Goal: Task Accomplishment & Management: Use online tool/utility

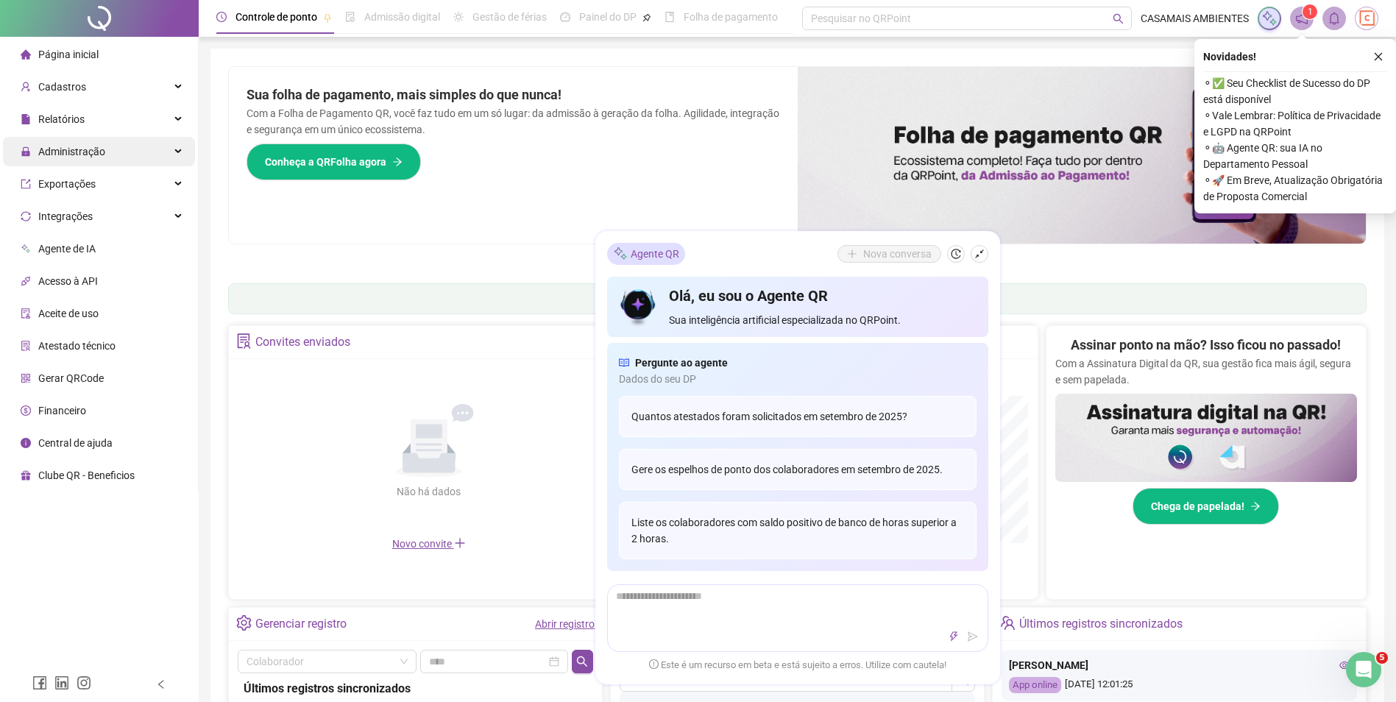
click at [71, 152] on span "Administração" at bounding box center [71, 152] width 67 height 12
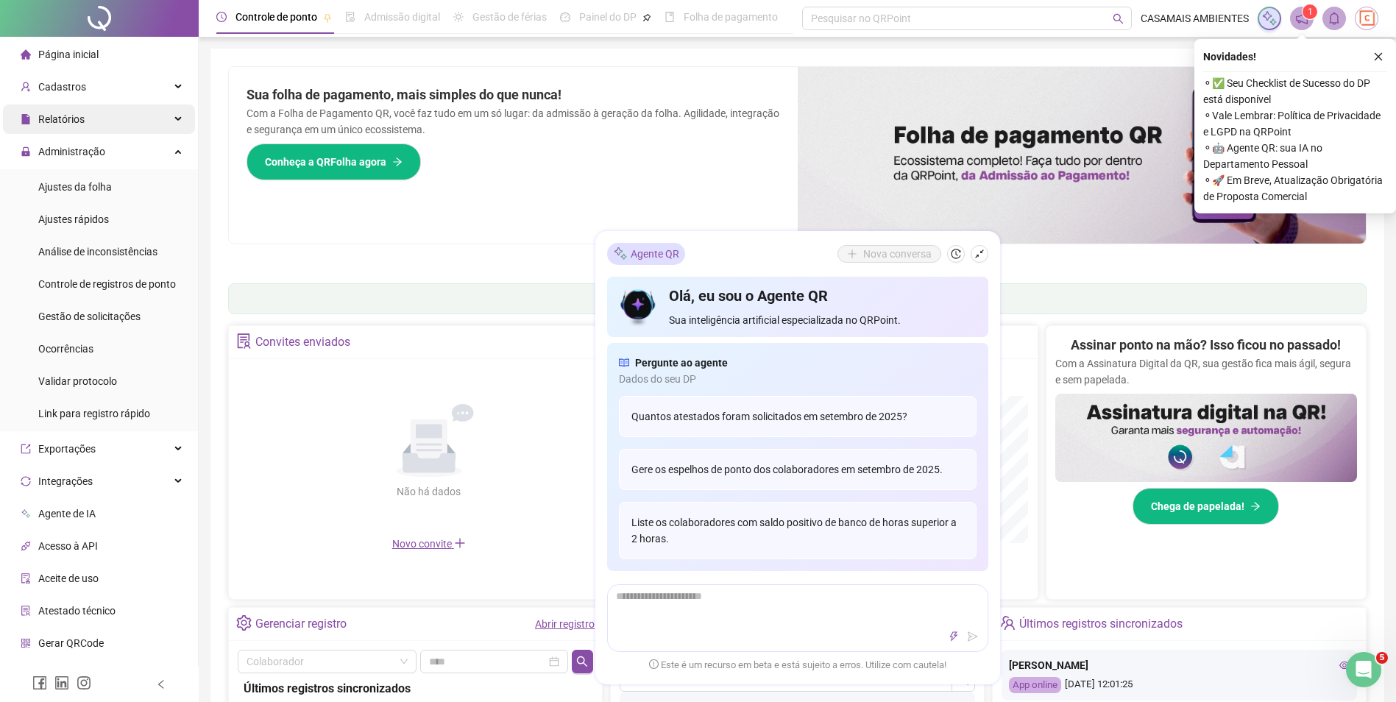
click at [90, 113] on div "Relatórios" at bounding box center [99, 118] width 192 height 29
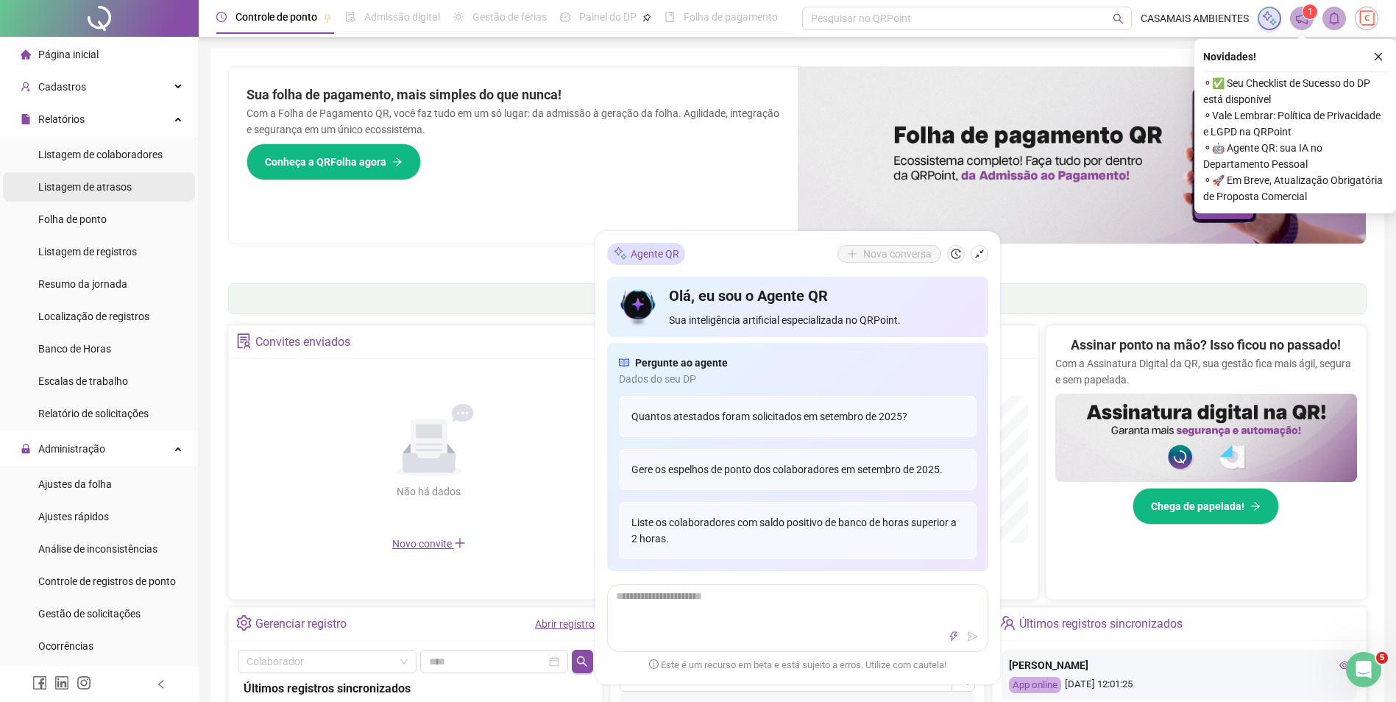
click at [109, 188] on span "Listagem de atrasos" at bounding box center [84, 187] width 93 height 12
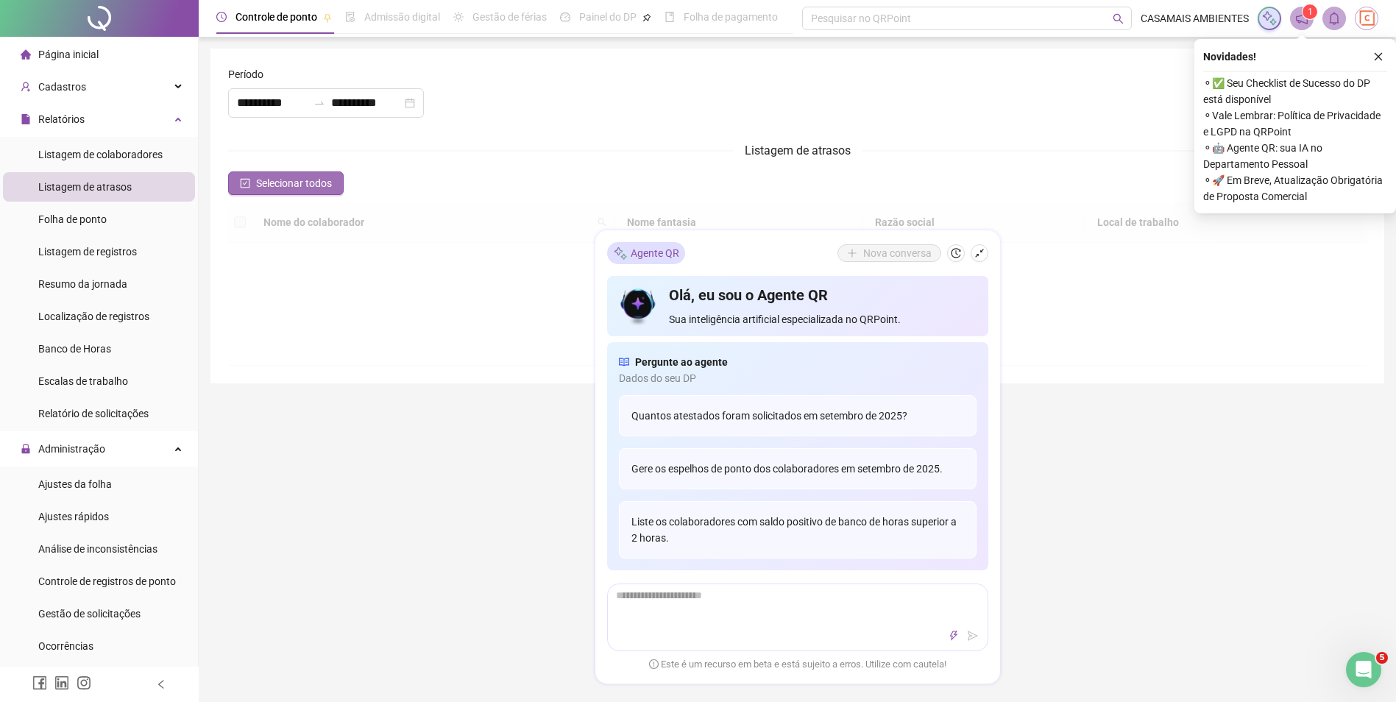
type input "**********"
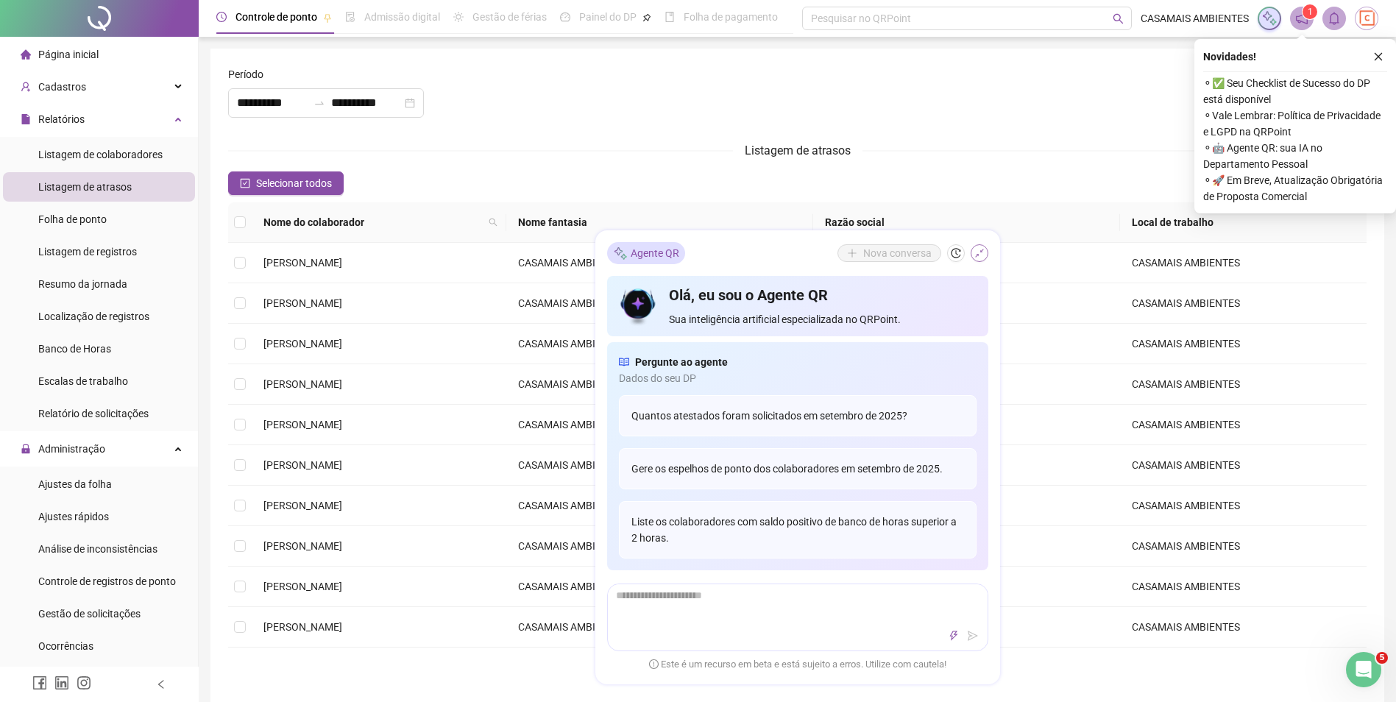
click at [979, 255] on icon "shrink" at bounding box center [979, 254] width 10 height 10
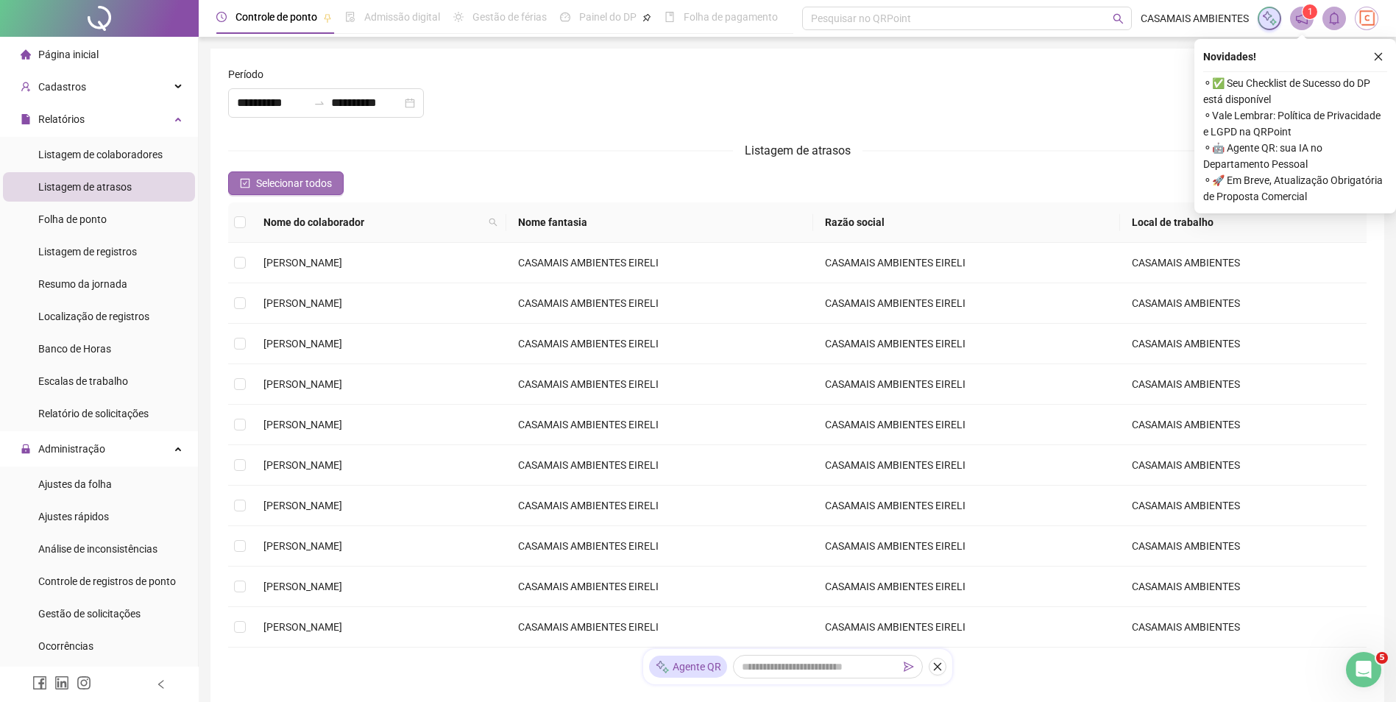
click at [243, 180] on icon "check-square" at bounding box center [246, 184] width 10 height 10
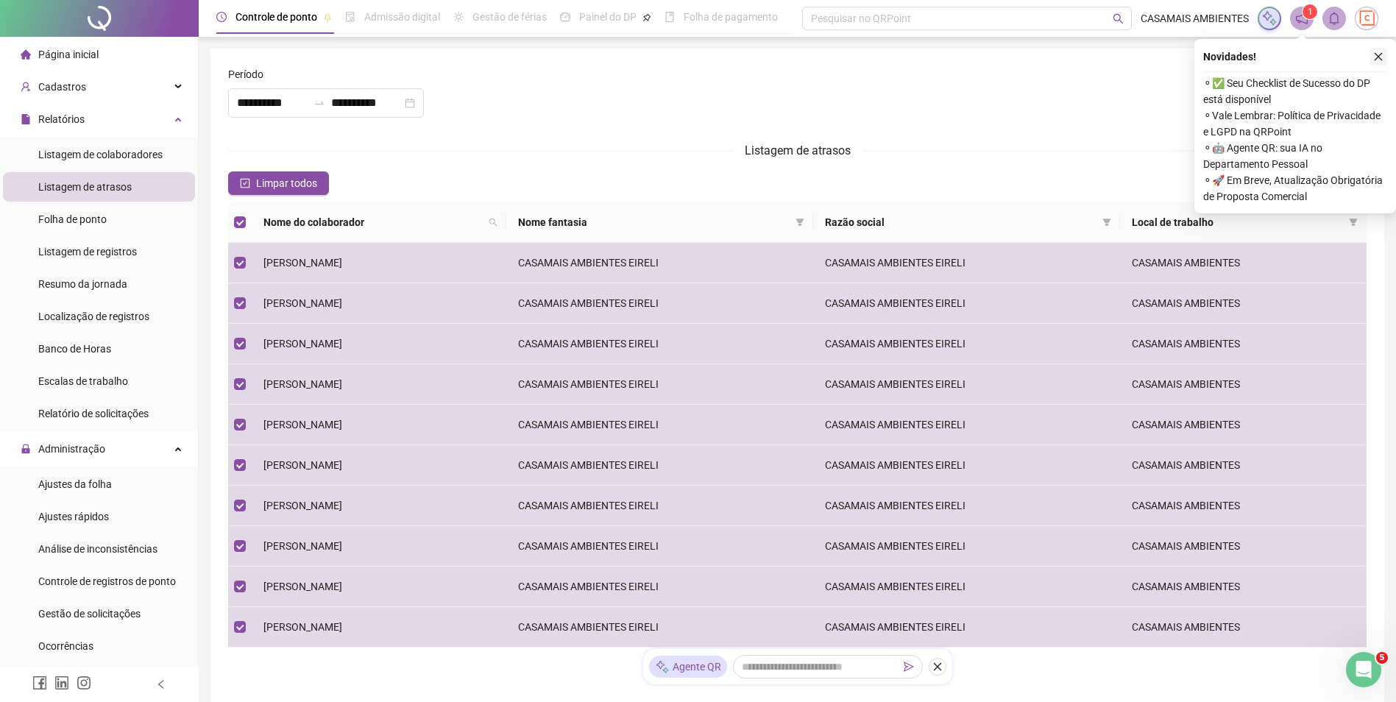
click at [1378, 54] on icon "close" at bounding box center [1378, 56] width 10 height 10
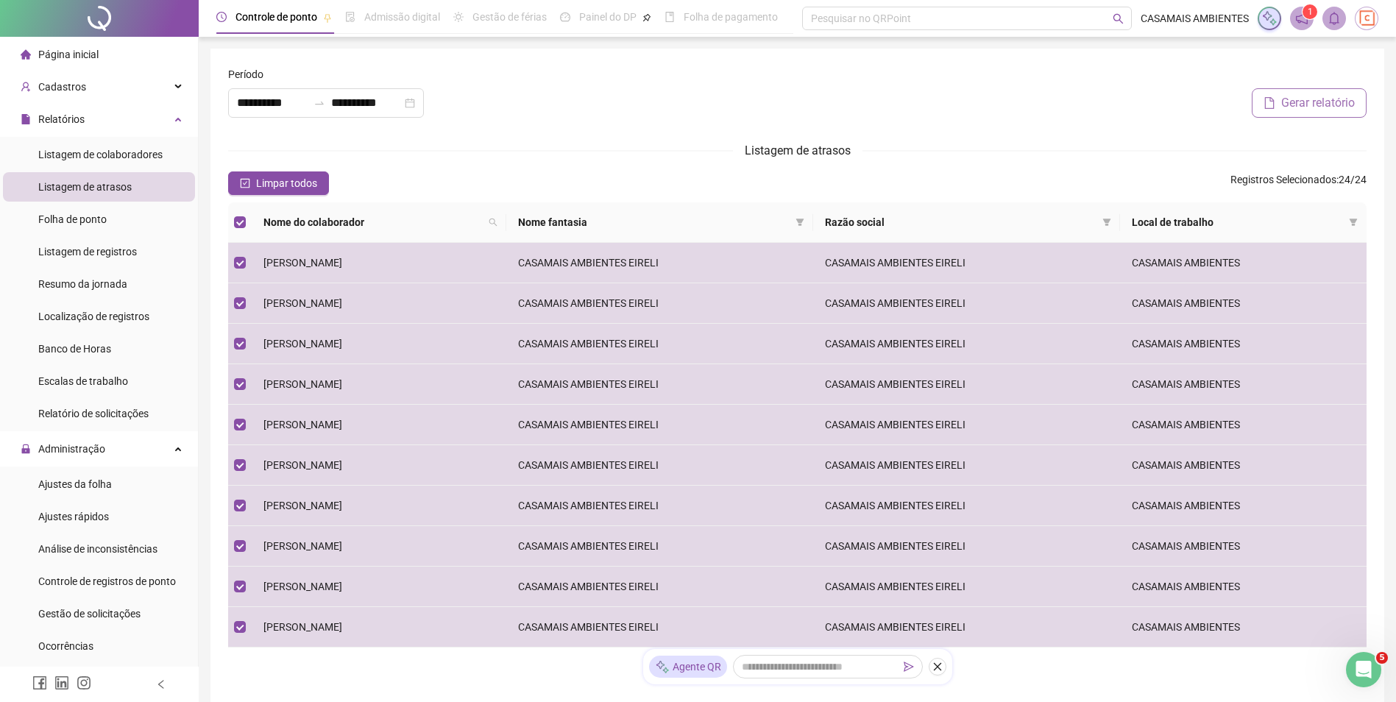
click at [1323, 105] on span "Gerar relatório" at bounding box center [1318, 103] width 74 height 18
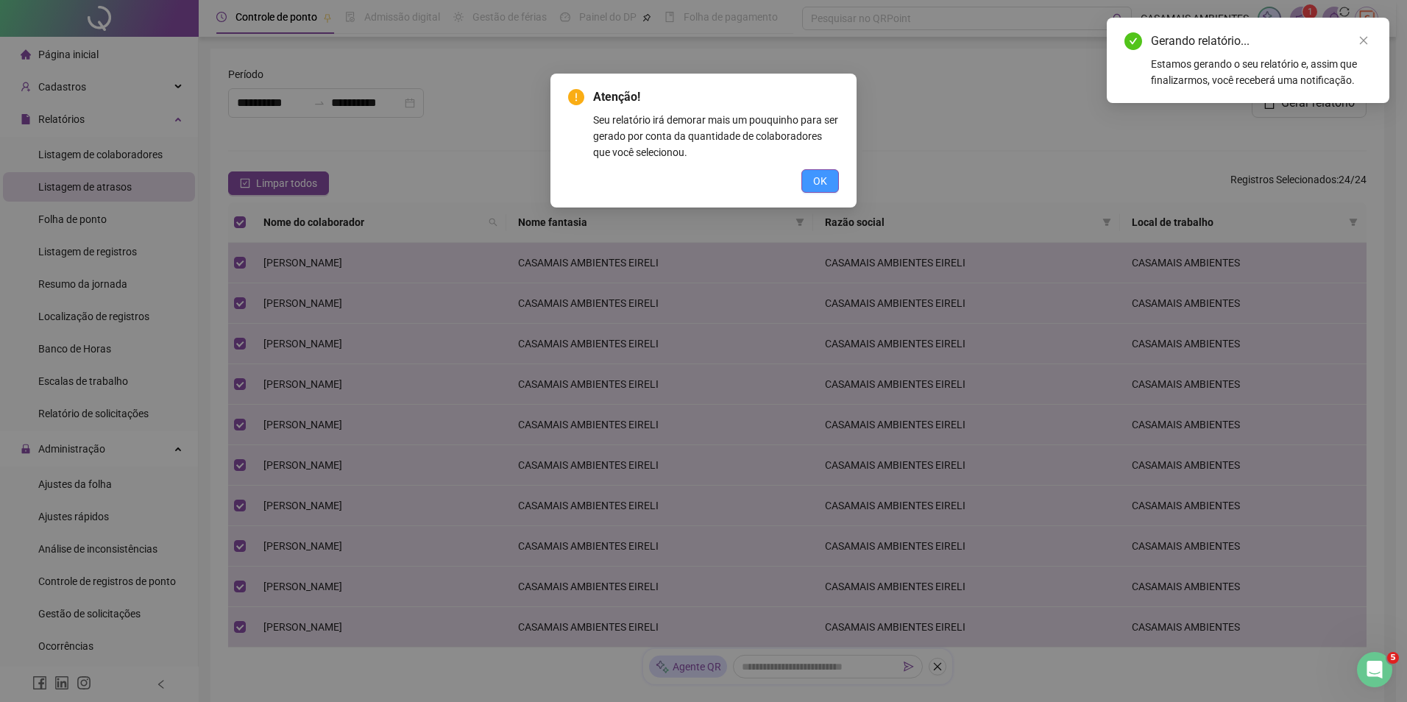
click at [817, 180] on span "OK" at bounding box center [820, 181] width 14 height 16
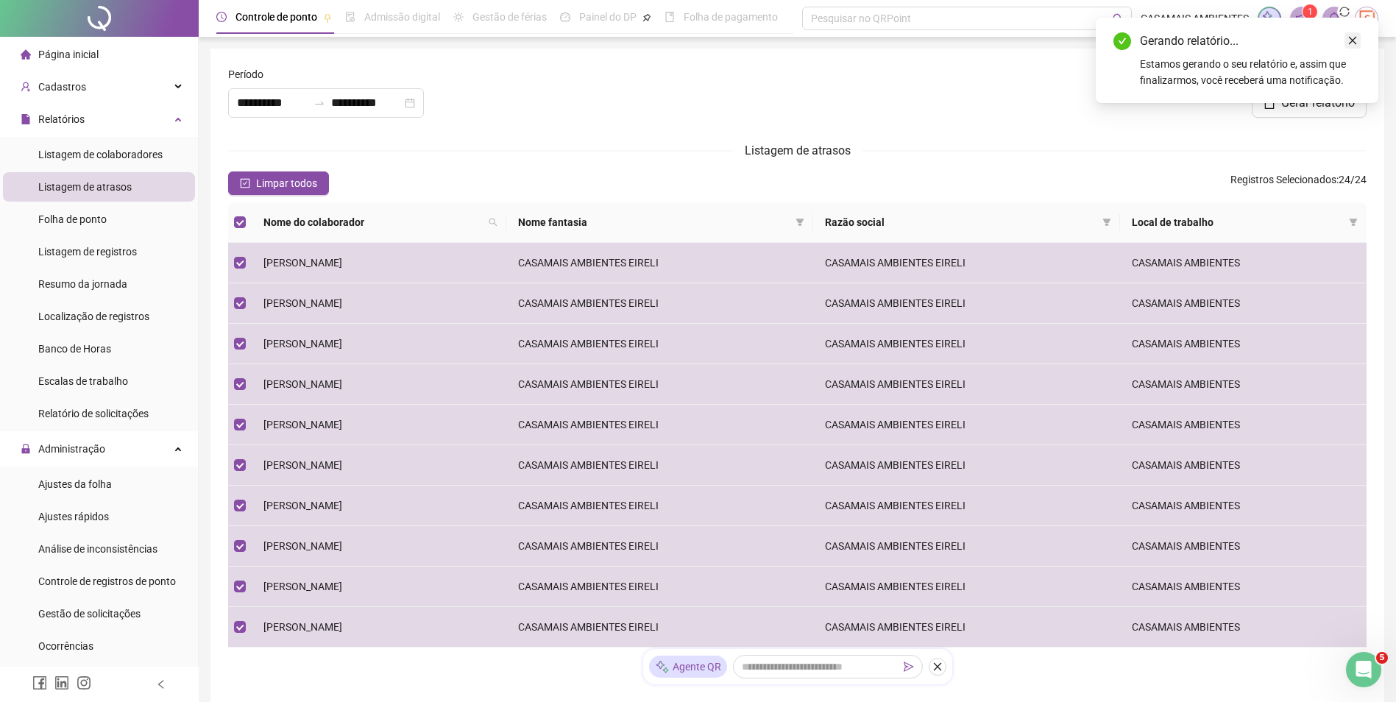
click at [1354, 43] on icon "close" at bounding box center [1352, 40] width 10 height 10
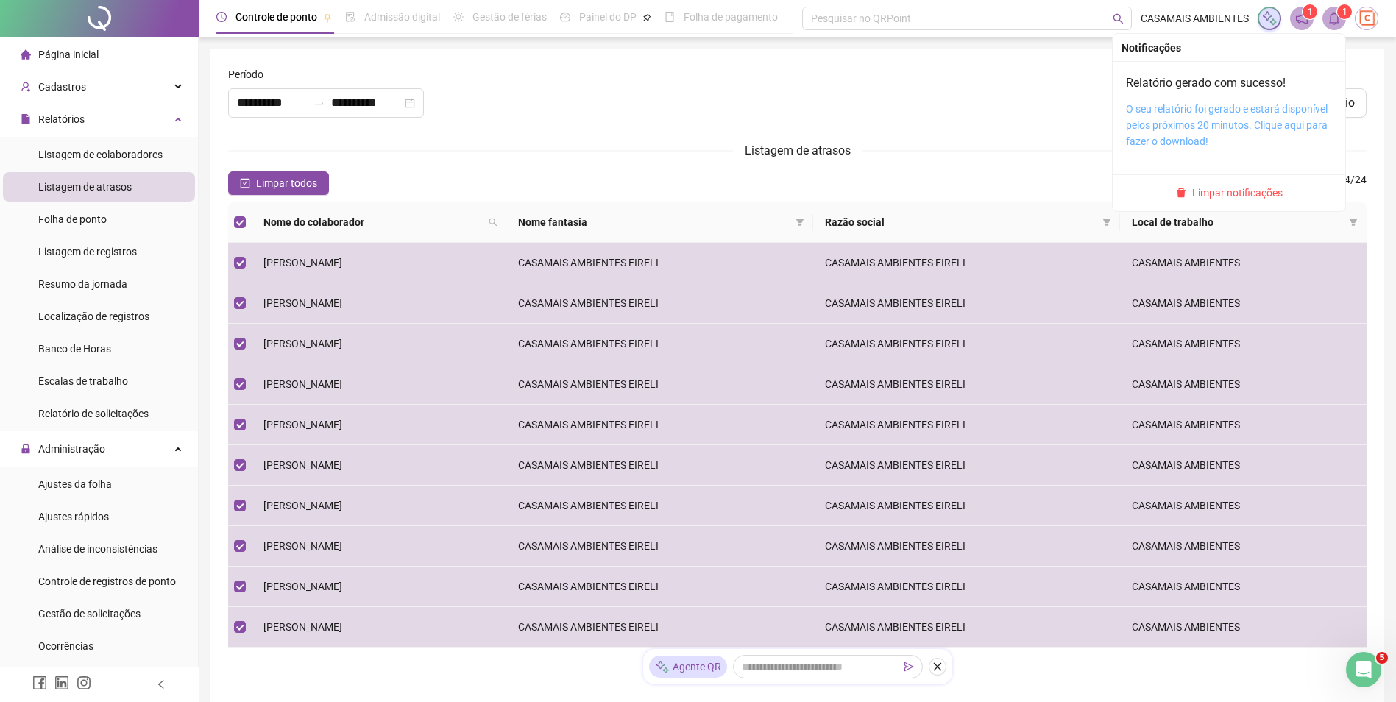
click at [1223, 104] on link "O seu relatório foi gerado e estará disponível pelos próximos 20 minutos. Cliqu…" at bounding box center [1227, 125] width 202 height 44
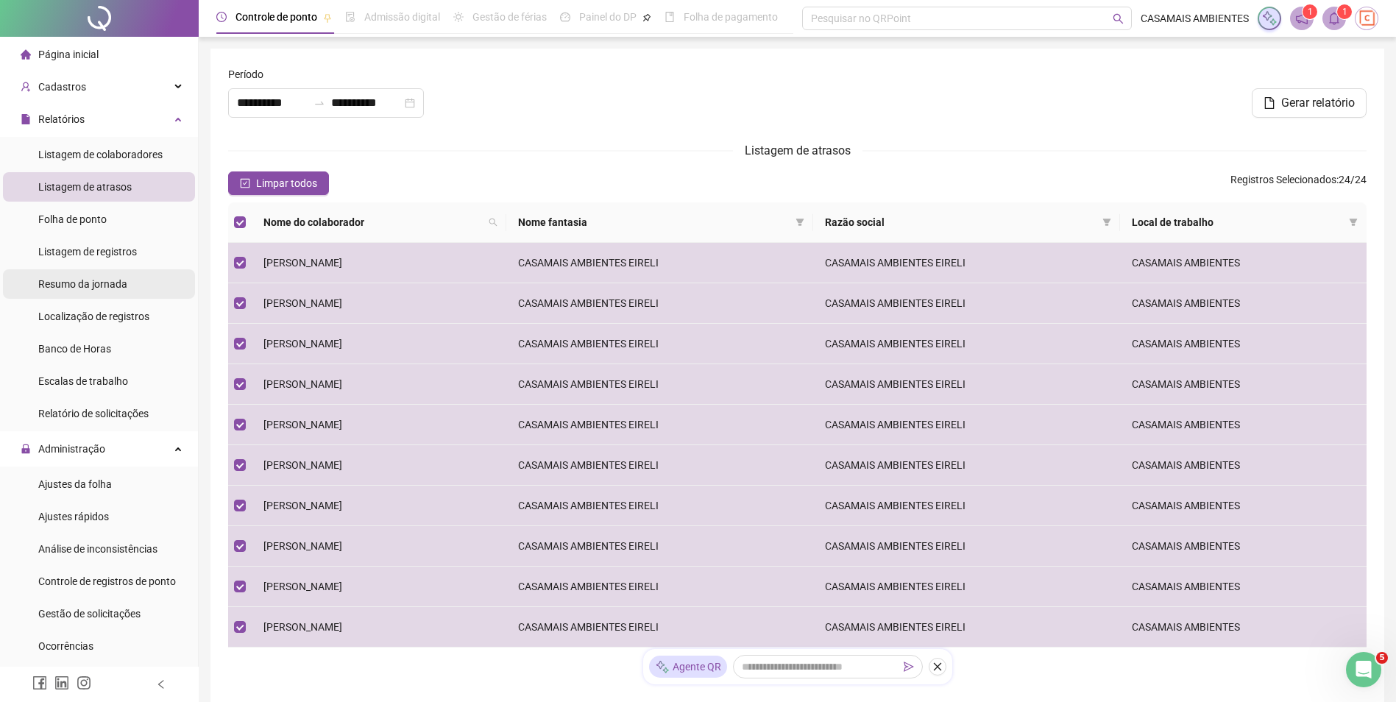
click at [123, 286] on span "Resumo da jornada" at bounding box center [82, 284] width 89 height 12
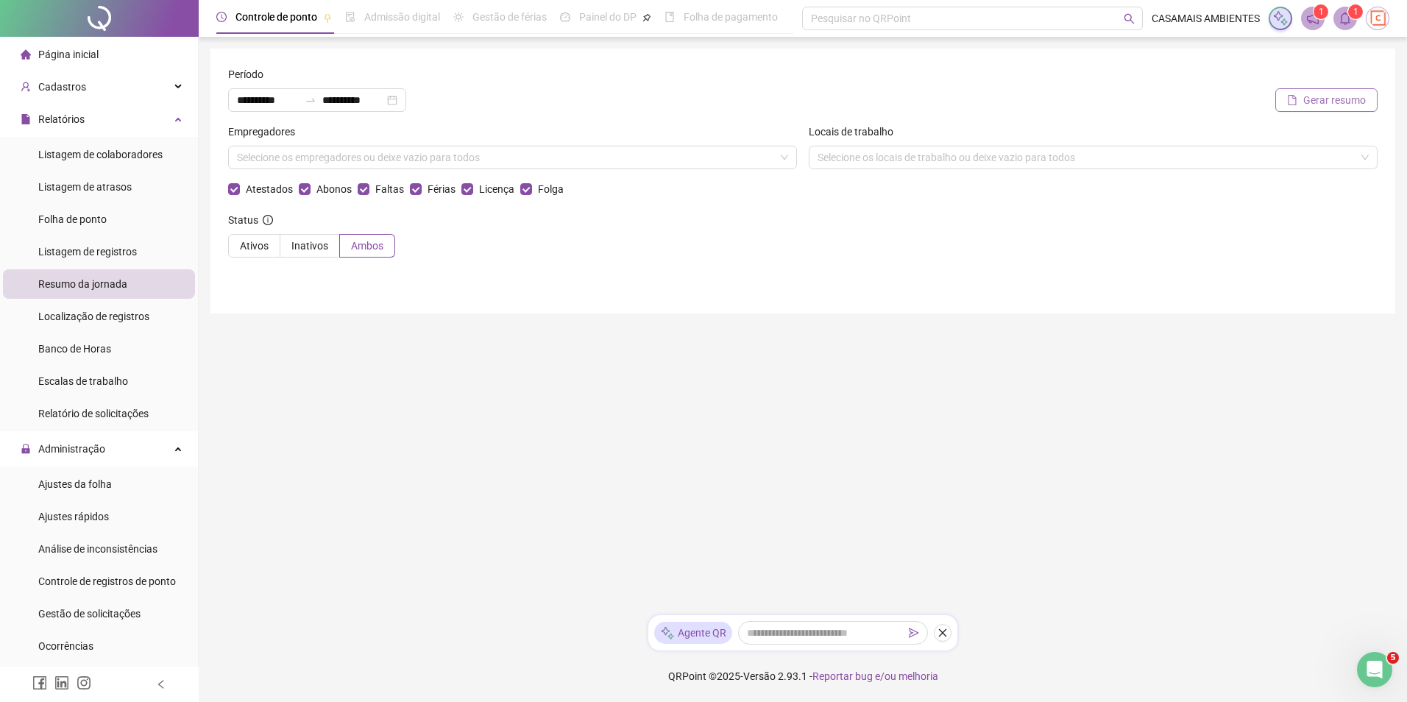
click at [1325, 95] on span "Gerar resumo" at bounding box center [1334, 100] width 63 height 16
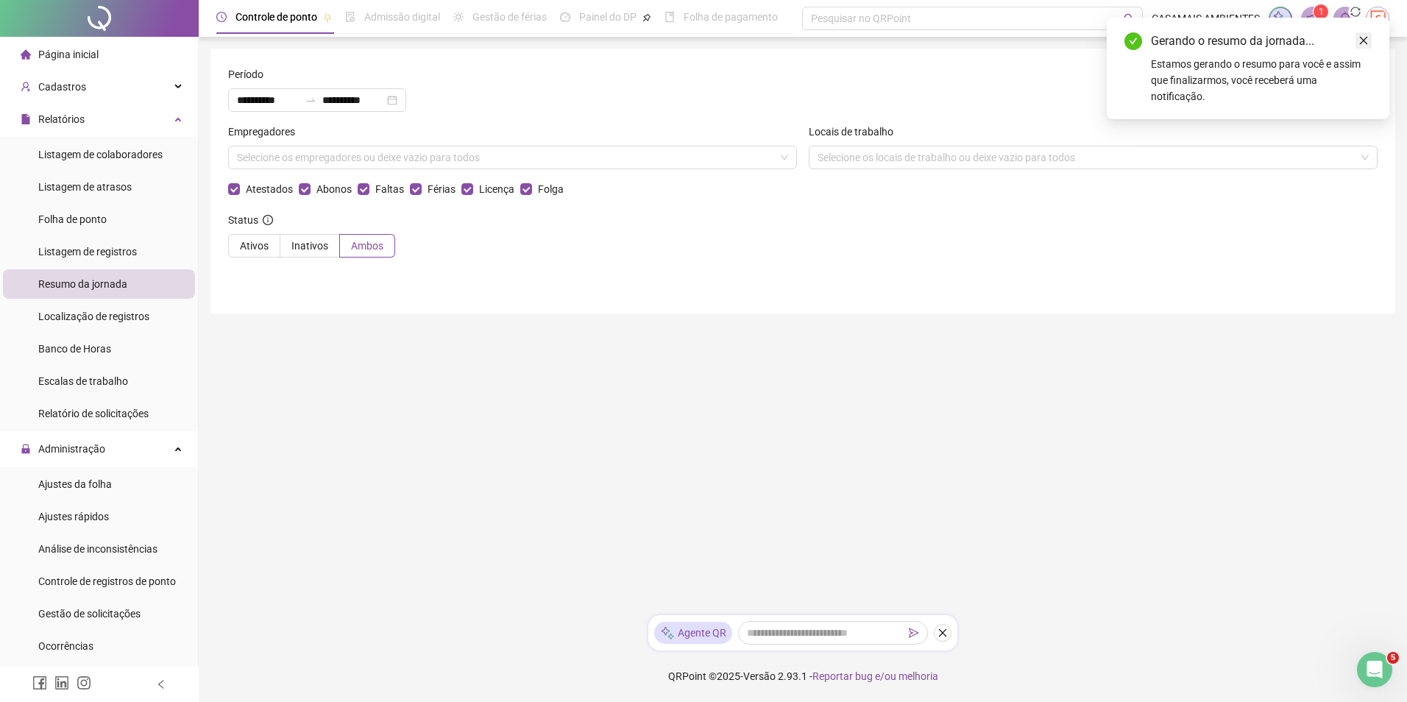
click at [1362, 42] on icon "close" at bounding box center [1363, 40] width 10 height 10
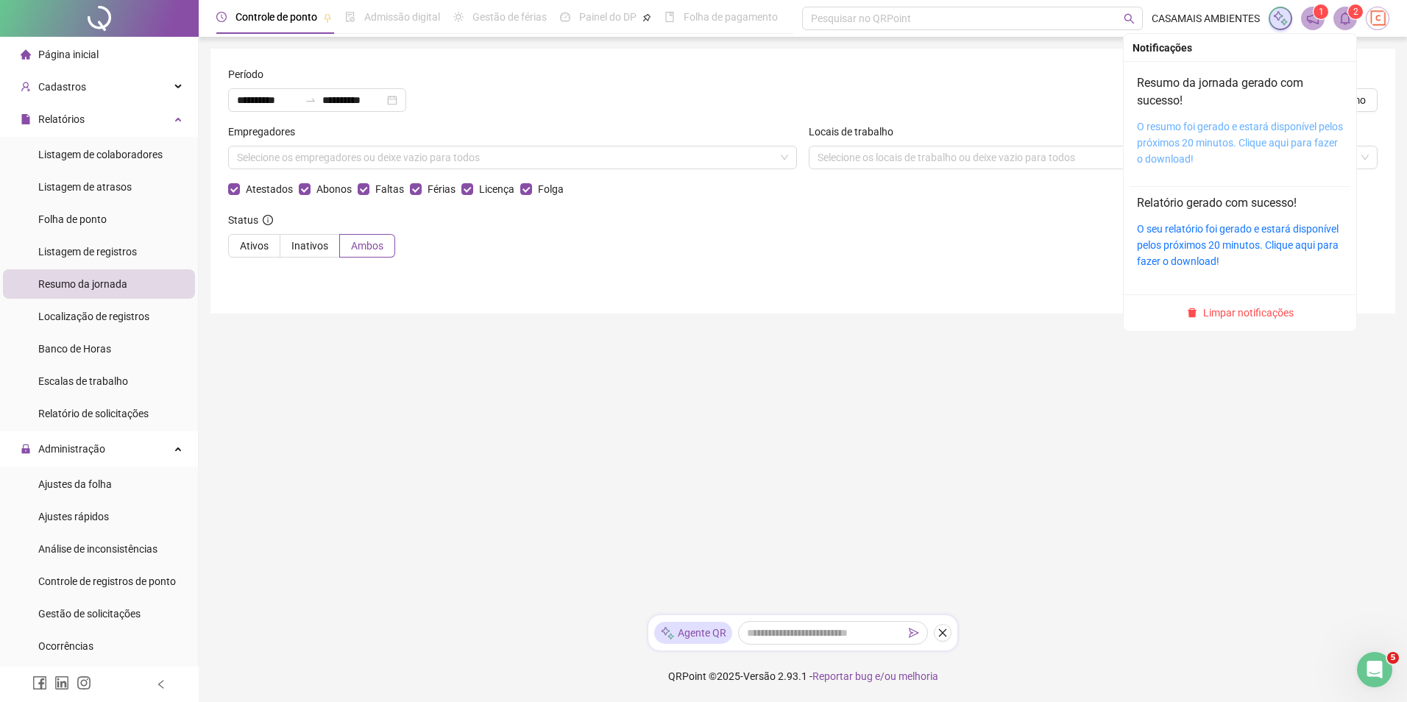
click at [1165, 132] on link "O resumo foi gerado e estará disponível pelos próximos 20 minutos. Clique aqui …" at bounding box center [1240, 143] width 206 height 44
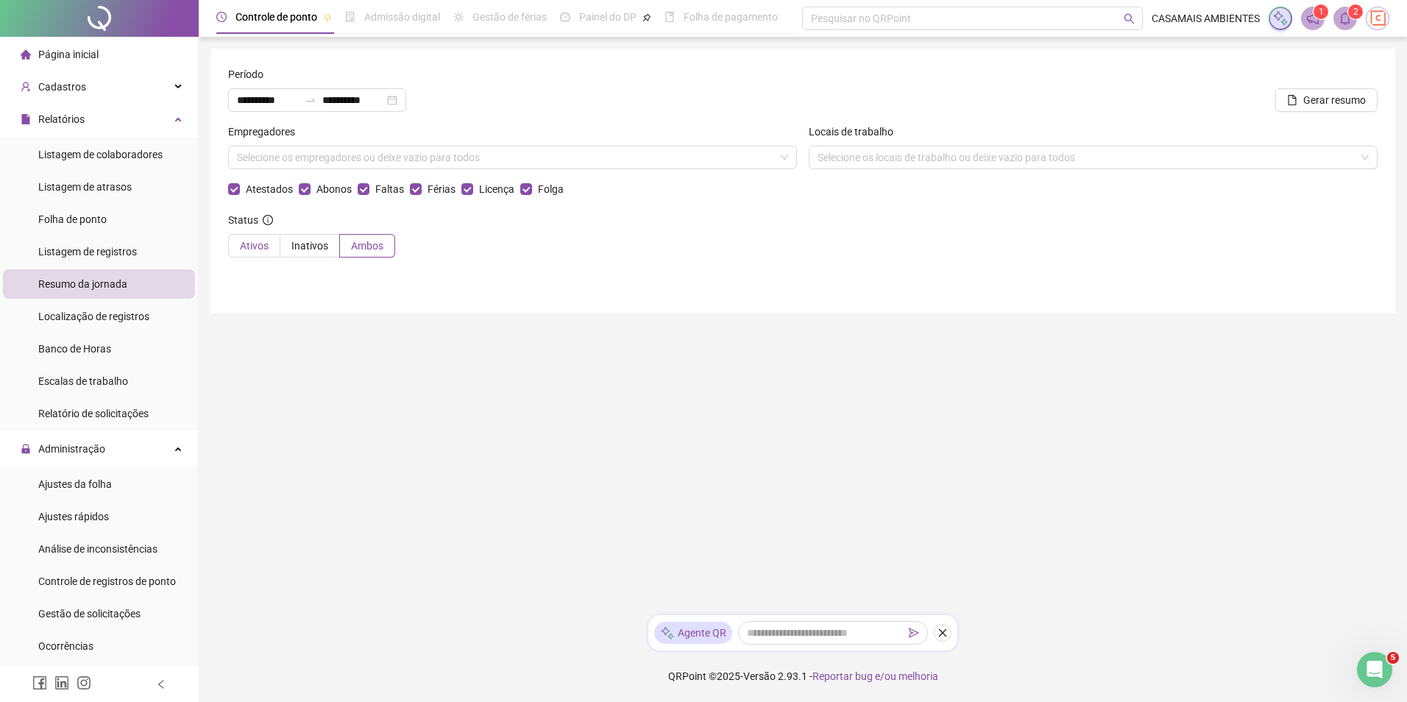
drag, startPoint x: 254, startPoint y: 248, endPoint x: 278, endPoint y: 239, distance: 25.8
click at [254, 247] on span "Ativos" at bounding box center [254, 246] width 29 height 12
click at [397, 100] on icon "close-circle" at bounding box center [392, 100] width 10 height 10
click at [406, 96] on div at bounding box center [317, 100] width 178 height 24
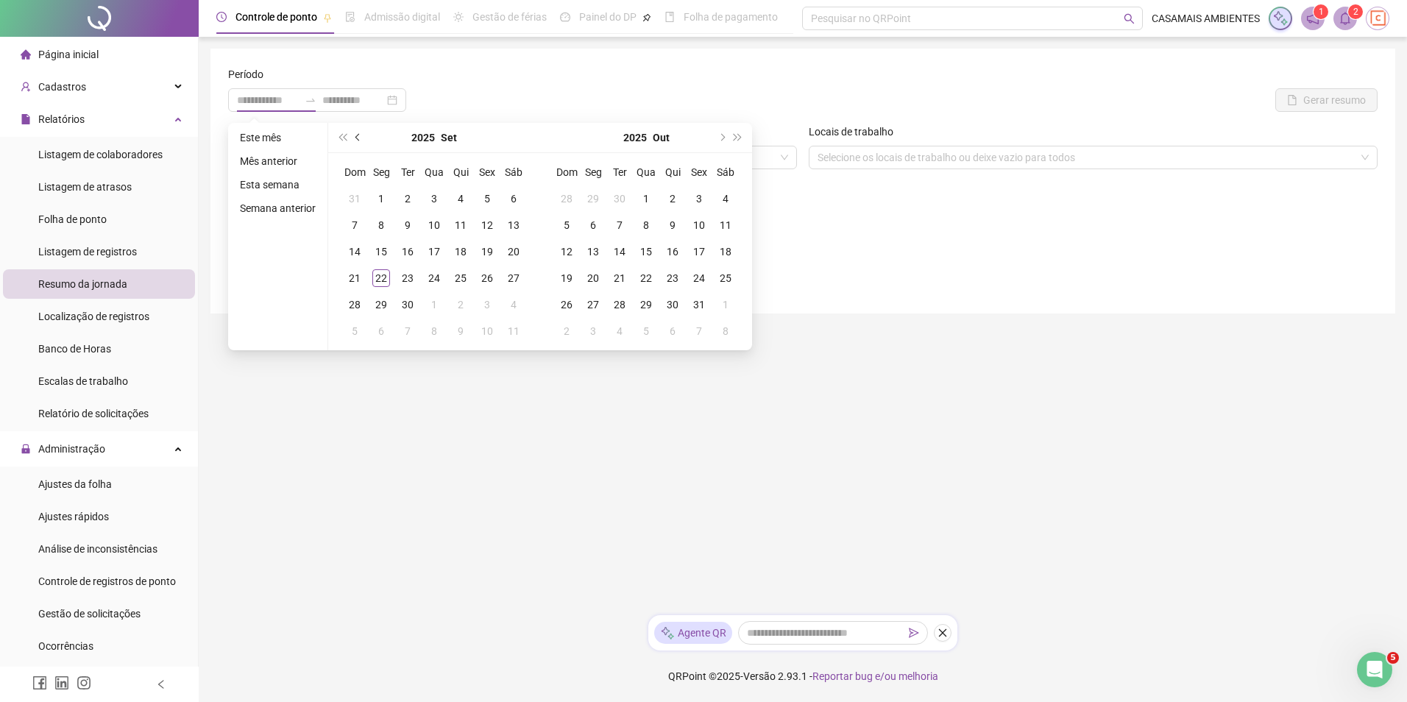
click at [358, 138] on button "prev-year" at bounding box center [358, 137] width 16 height 29
click at [358, 139] on span "prev-year" at bounding box center [358, 137] width 7 height 7
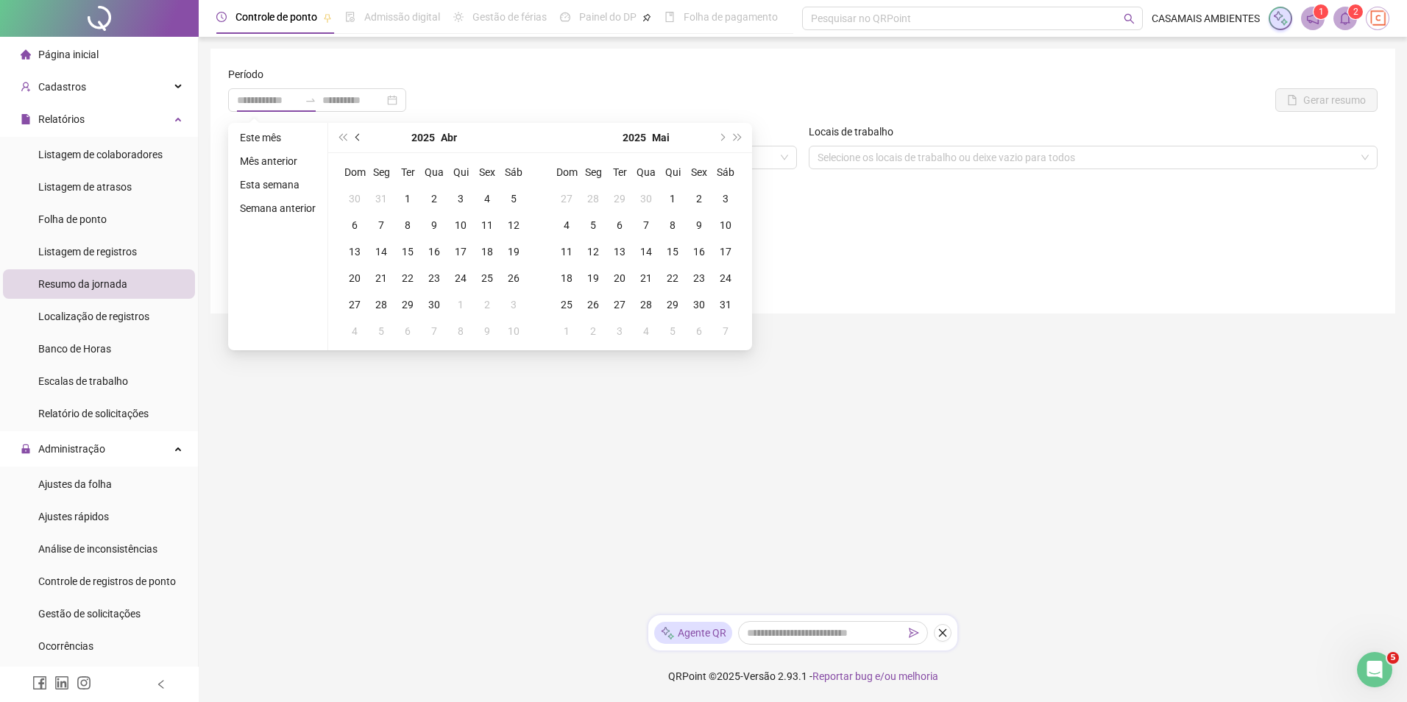
click at [358, 139] on span "prev-year" at bounding box center [358, 137] width 7 height 7
type input "**********"
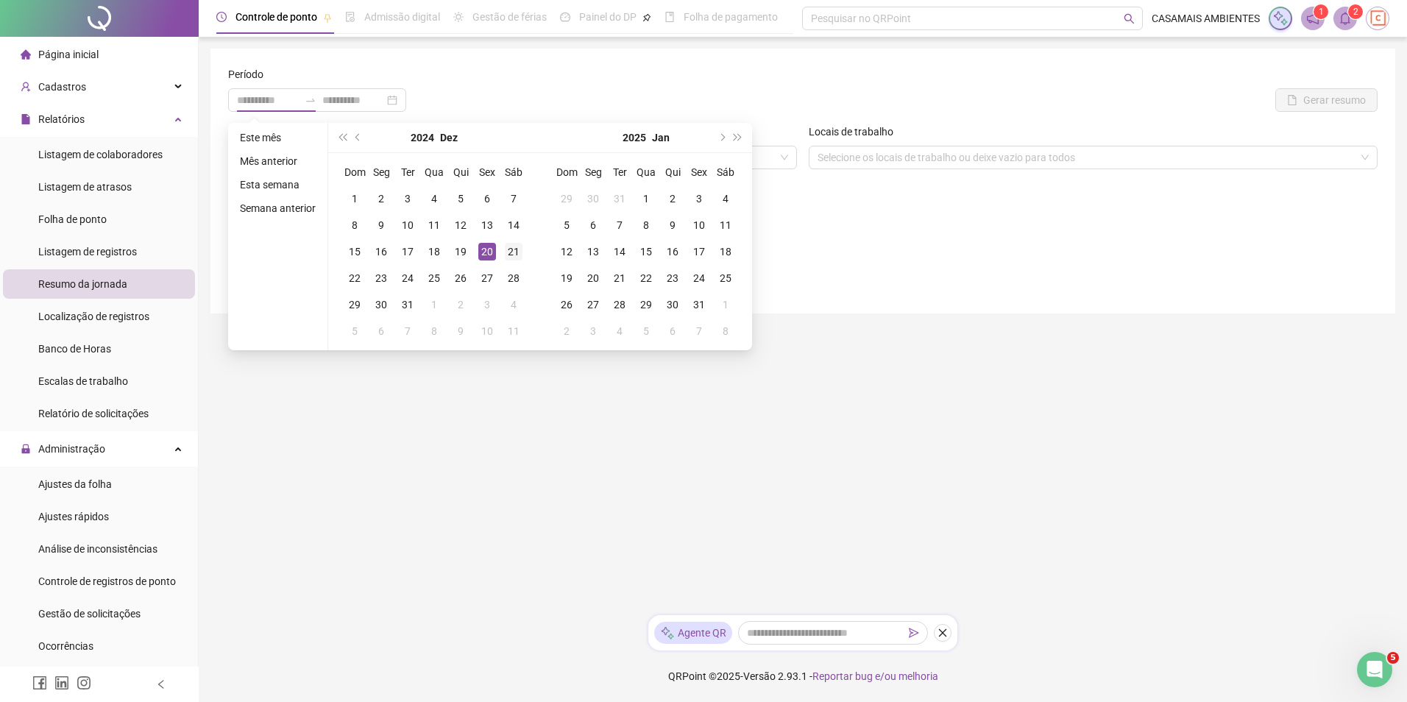
type input "**********"
click at [510, 251] on div "21" at bounding box center [514, 252] width 18 height 18
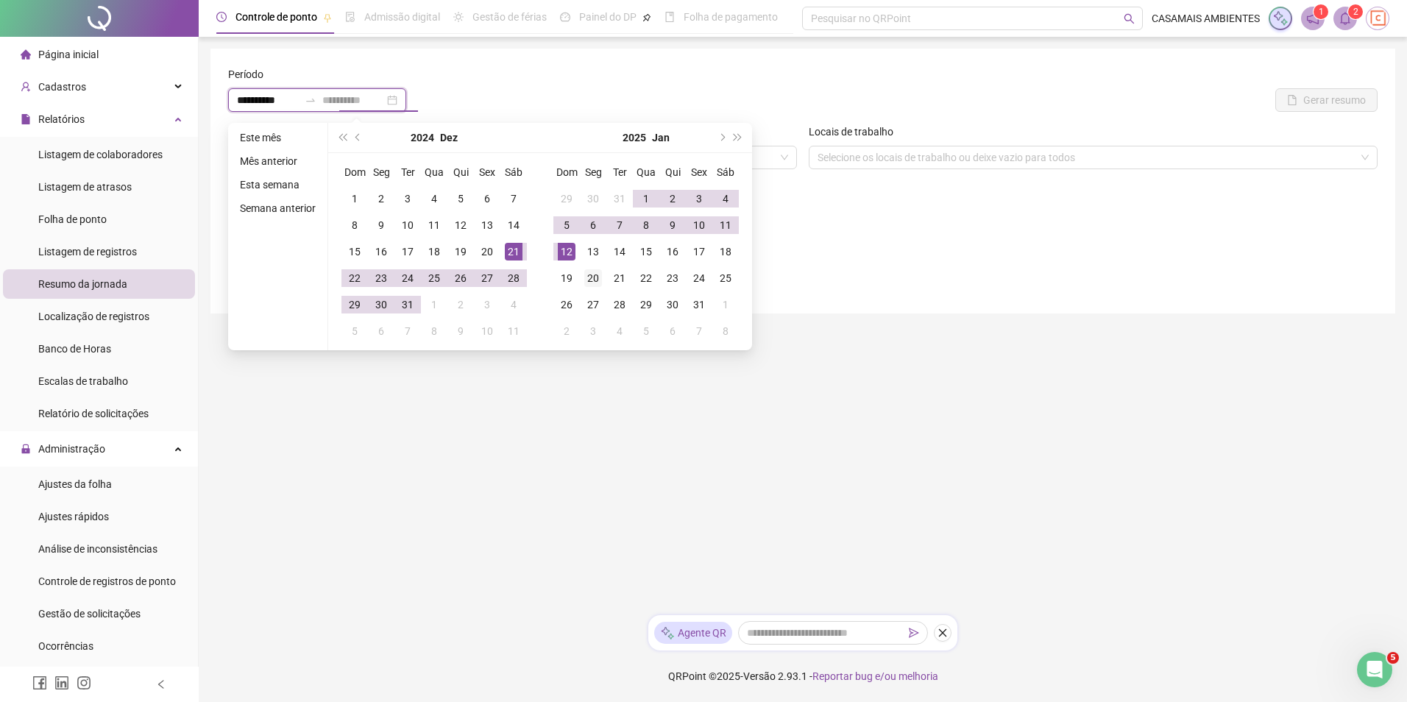
type input "**********"
click at [591, 276] on div "20" at bounding box center [593, 278] width 18 height 18
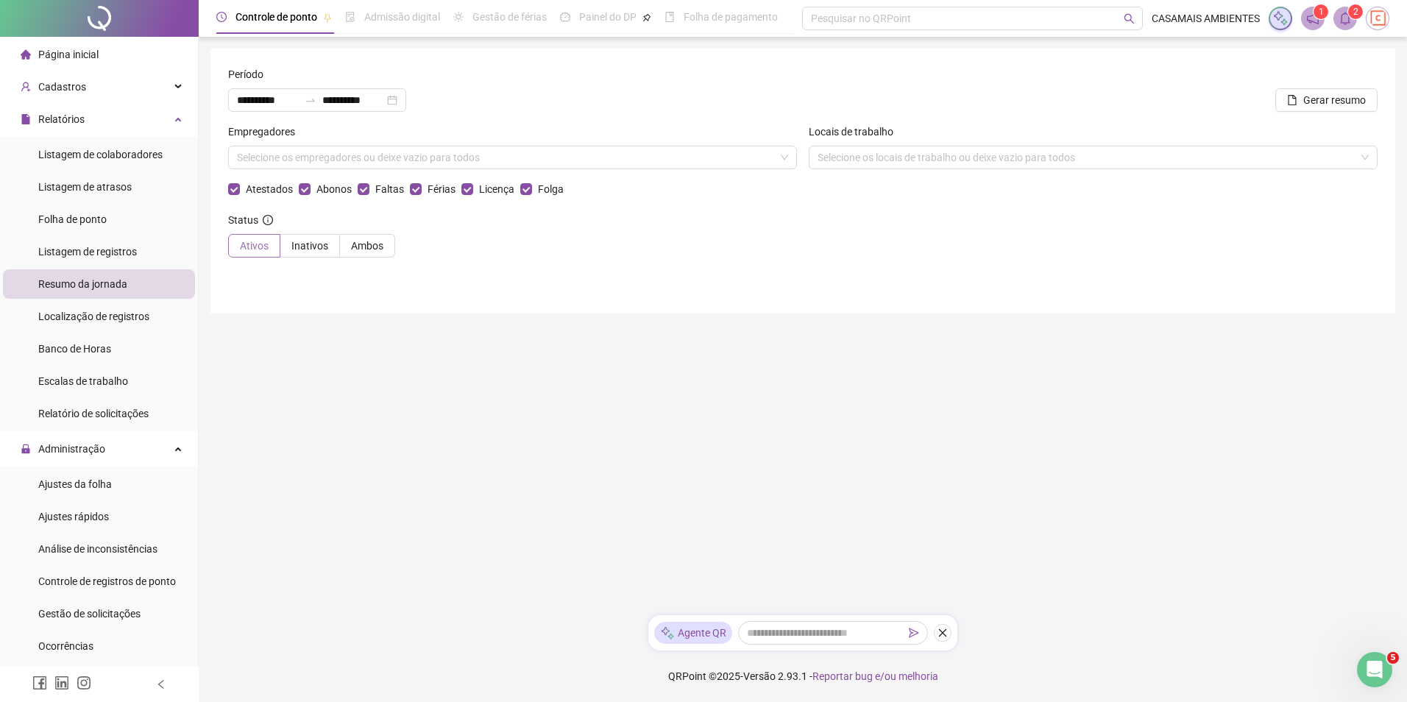
click at [253, 249] on span "Ativos" at bounding box center [254, 246] width 29 height 12
click at [1346, 98] on span "Gerar resumo" at bounding box center [1334, 100] width 63 height 16
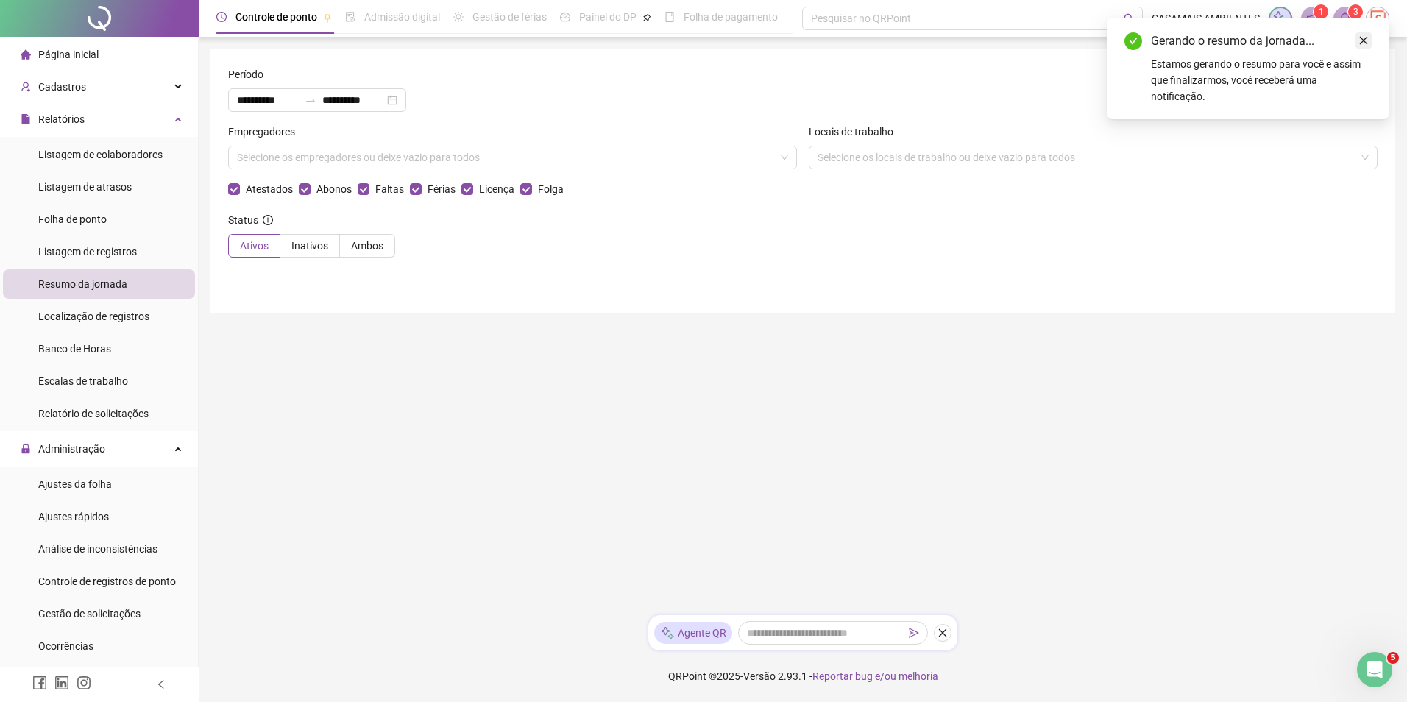
click at [1364, 40] on icon "close" at bounding box center [1363, 41] width 8 height 8
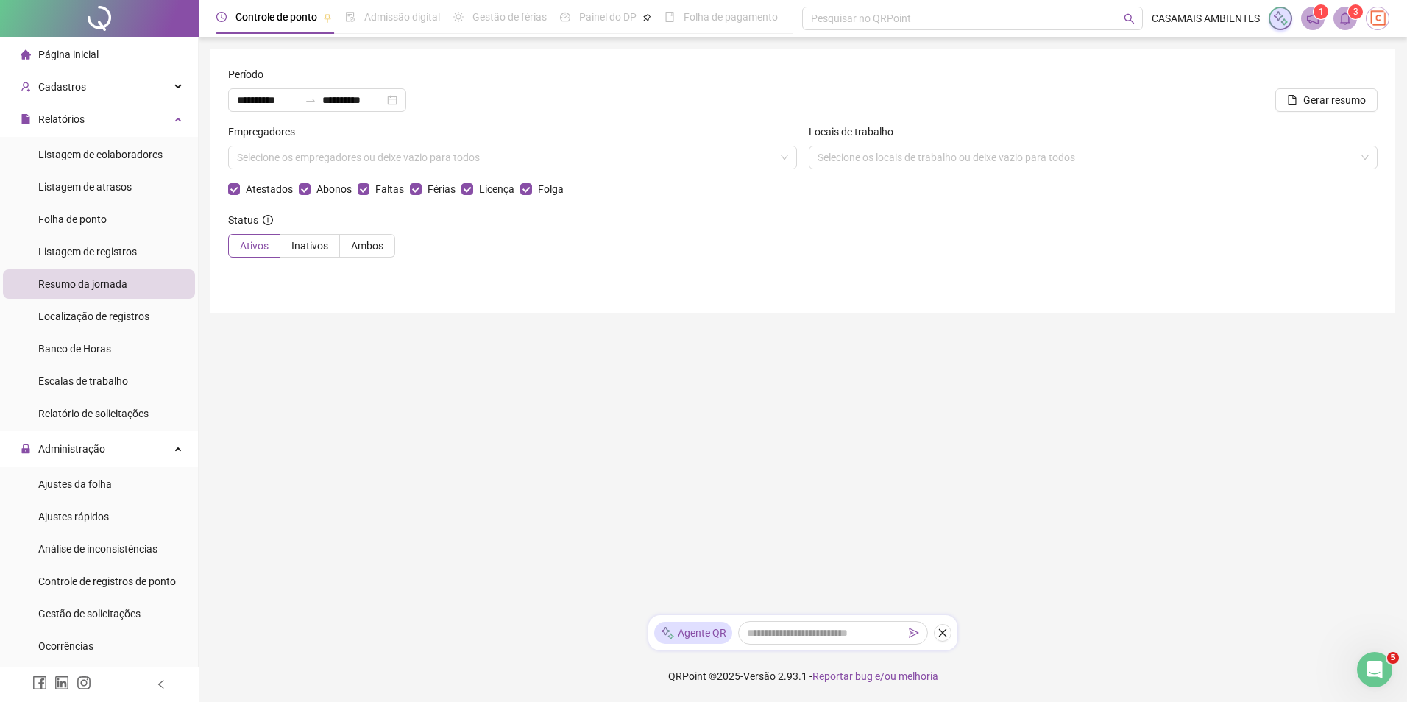
click at [1348, 19] on icon "bell" at bounding box center [1345, 18] width 10 height 13
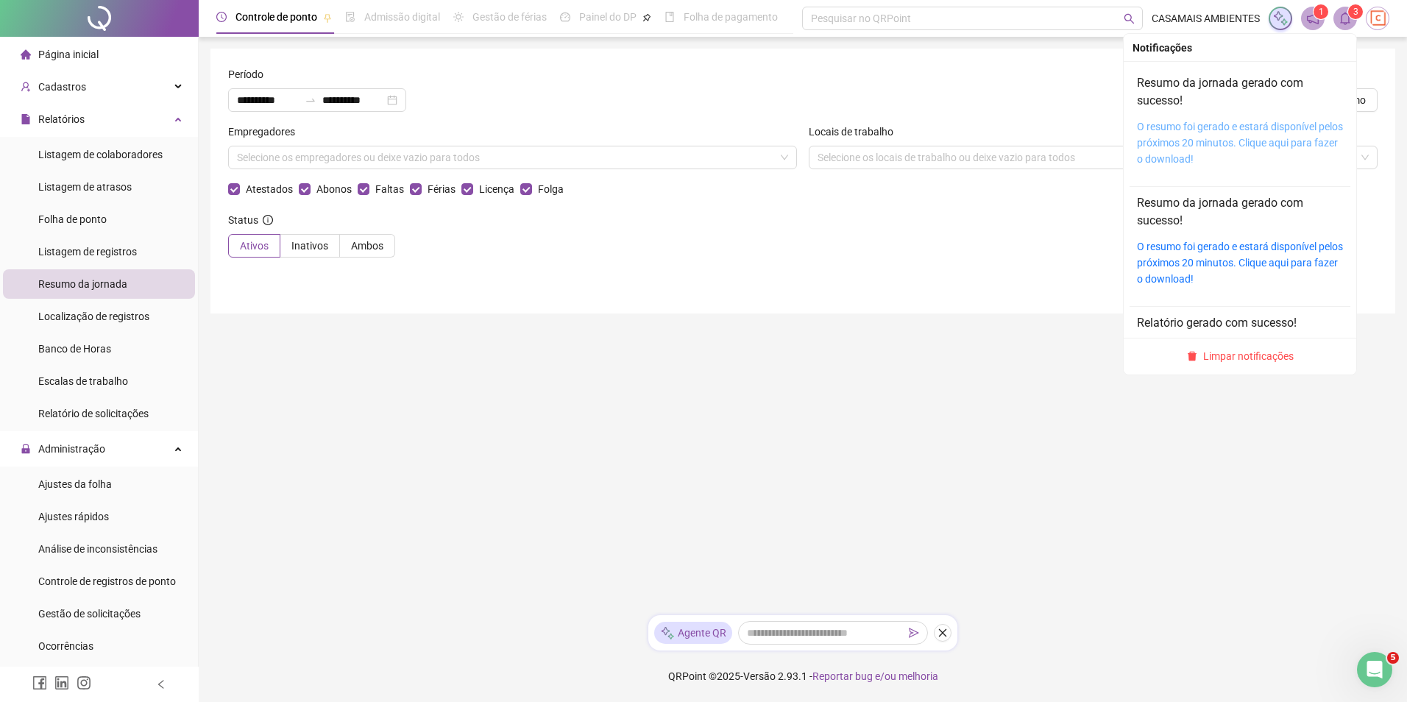
click at [1170, 132] on link "O resumo foi gerado e estará disponível pelos próximos 20 minutos. Clique aqui …" at bounding box center [1240, 143] width 206 height 44
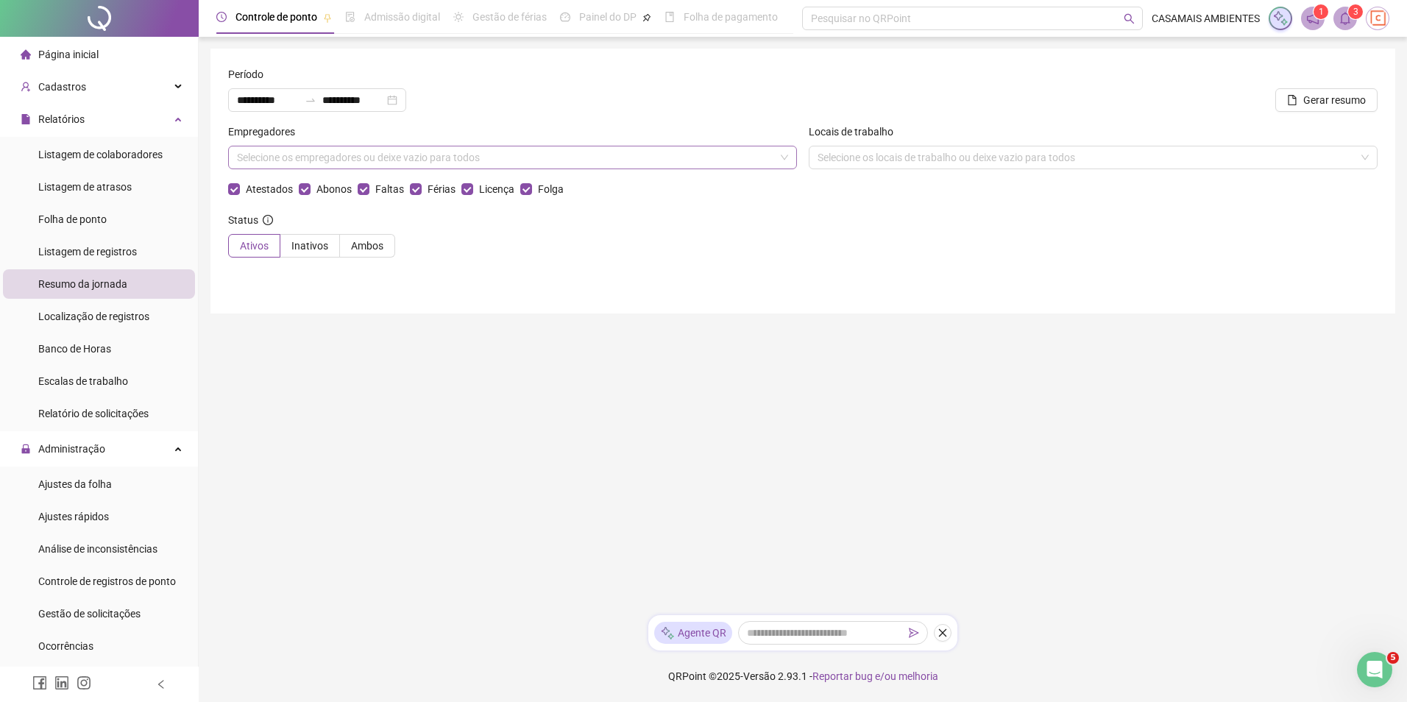
click at [343, 158] on div "Selecione os empregadores ou deixe vazio para todos" at bounding box center [512, 158] width 569 height 24
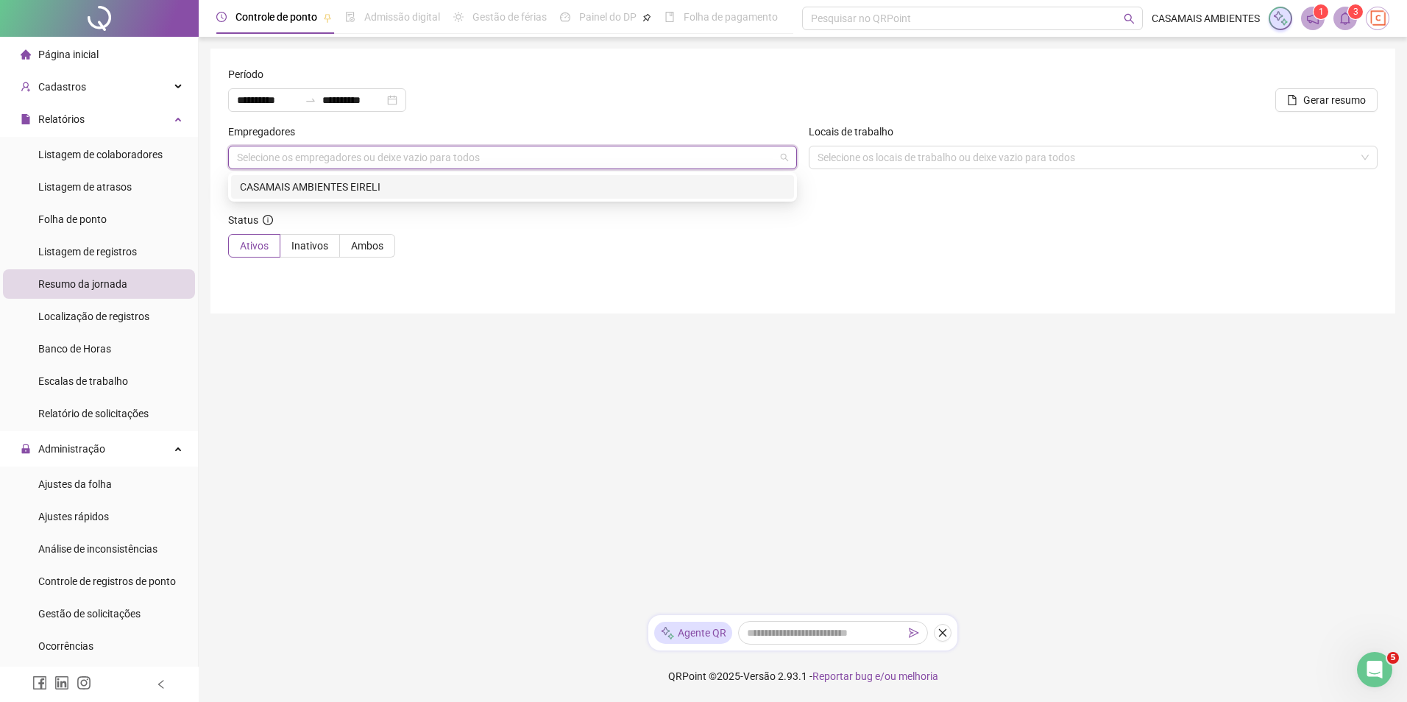
drag, startPoint x: 376, startPoint y: 191, endPoint x: 386, endPoint y: 191, distance: 10.3
click at [377, 191] on div "CASAMAIS AMBIENTES EIRELI" at bounding box center [512, 187] width 545 height 16
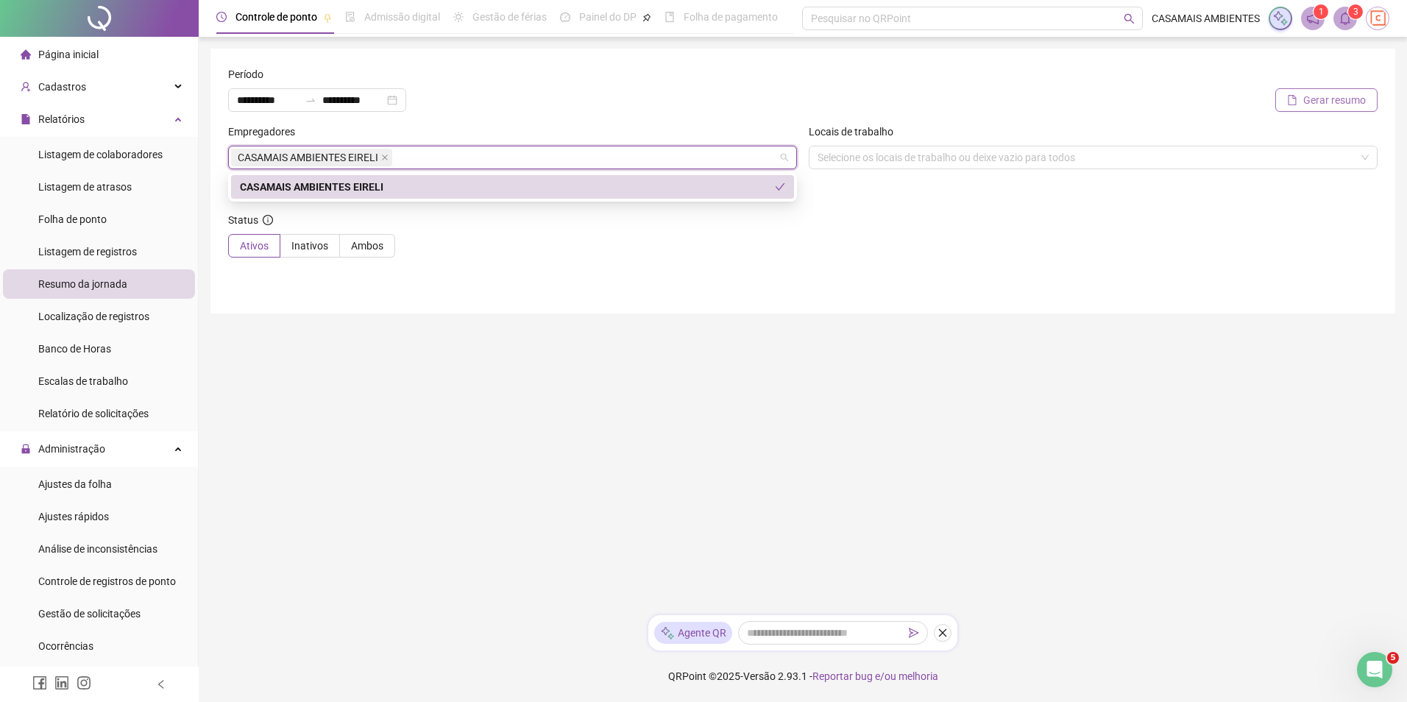
click at [1320, 99] on span "Gerar resumo" at bounding box center [1334, 100] width 63 height 16
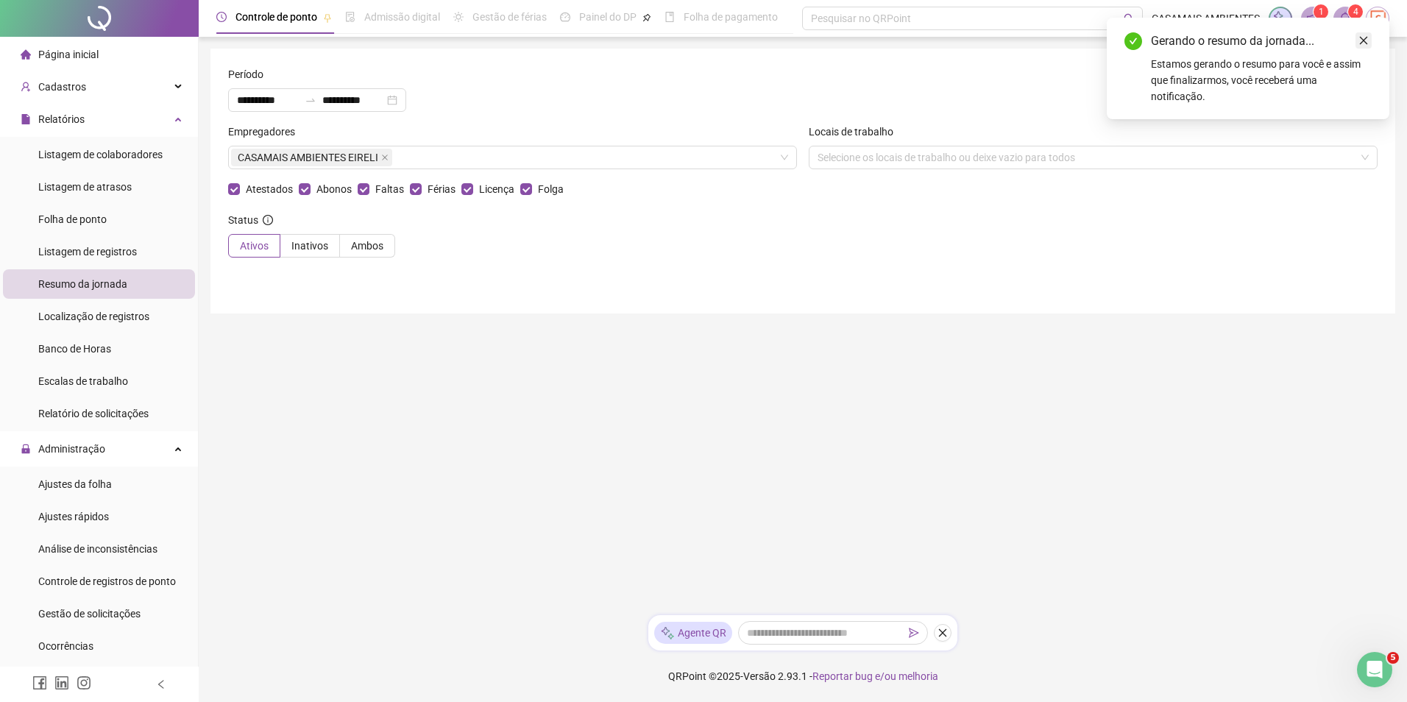
click at [1367, 37] on icon "close" at bounding box center [1363, 40] width 10 height 10
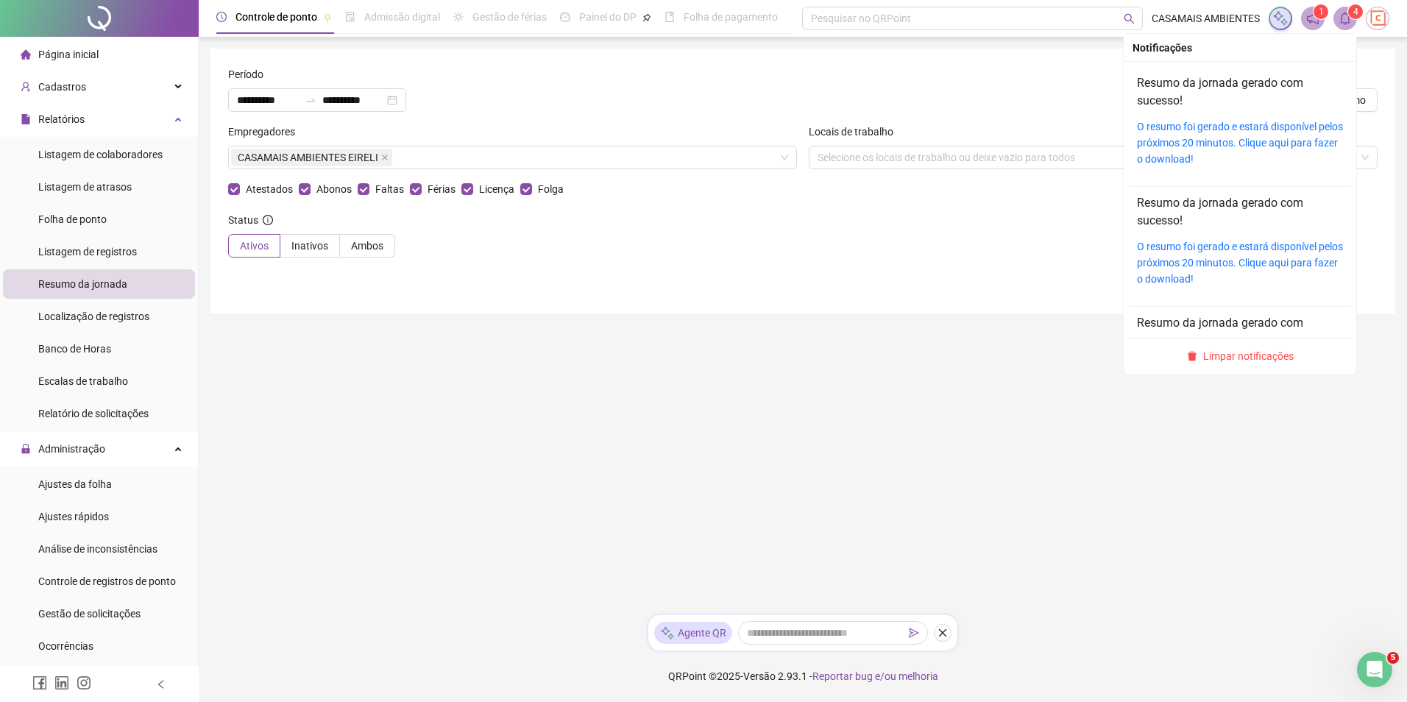
click at [1338, 24] on icon "bell" at bounding box center [1344, 18] width 13 height 13
click at [1192, 126] on link "O resumo foi gerado e estará disponível pelos próximos 20 minutos. Clique aqui …" at bounding box center [1240, 143] width 206 height 44
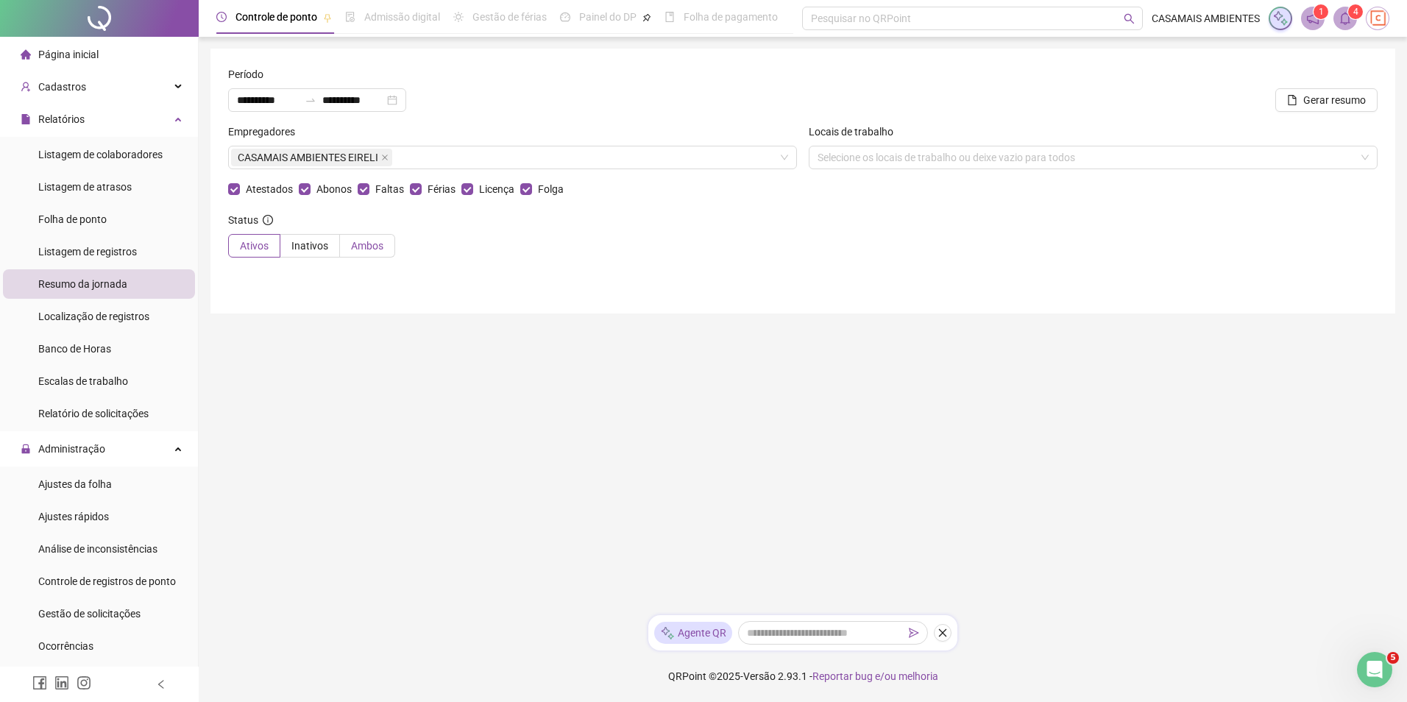
click at [360, 245] on span "Ambos" at bounding box center [367, 246] width 32 height 12
click at [1323, 102] on span "Gerar resumo" at bounding box center [1334, 100] width 63 height 16
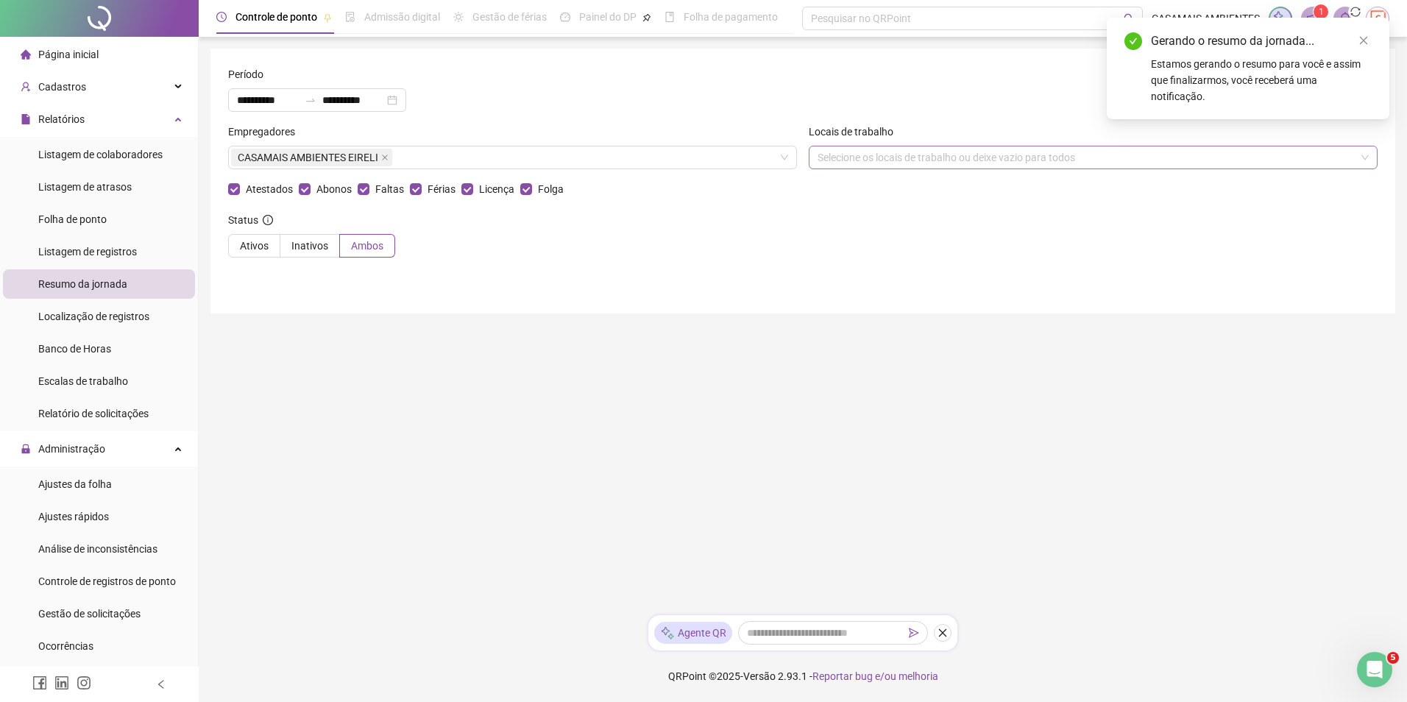
click at [1009, 156] on div "Selecione os locais de trabalho ou deixe vazio para todos" at bounding box center [1092, 158] width 569 height 24
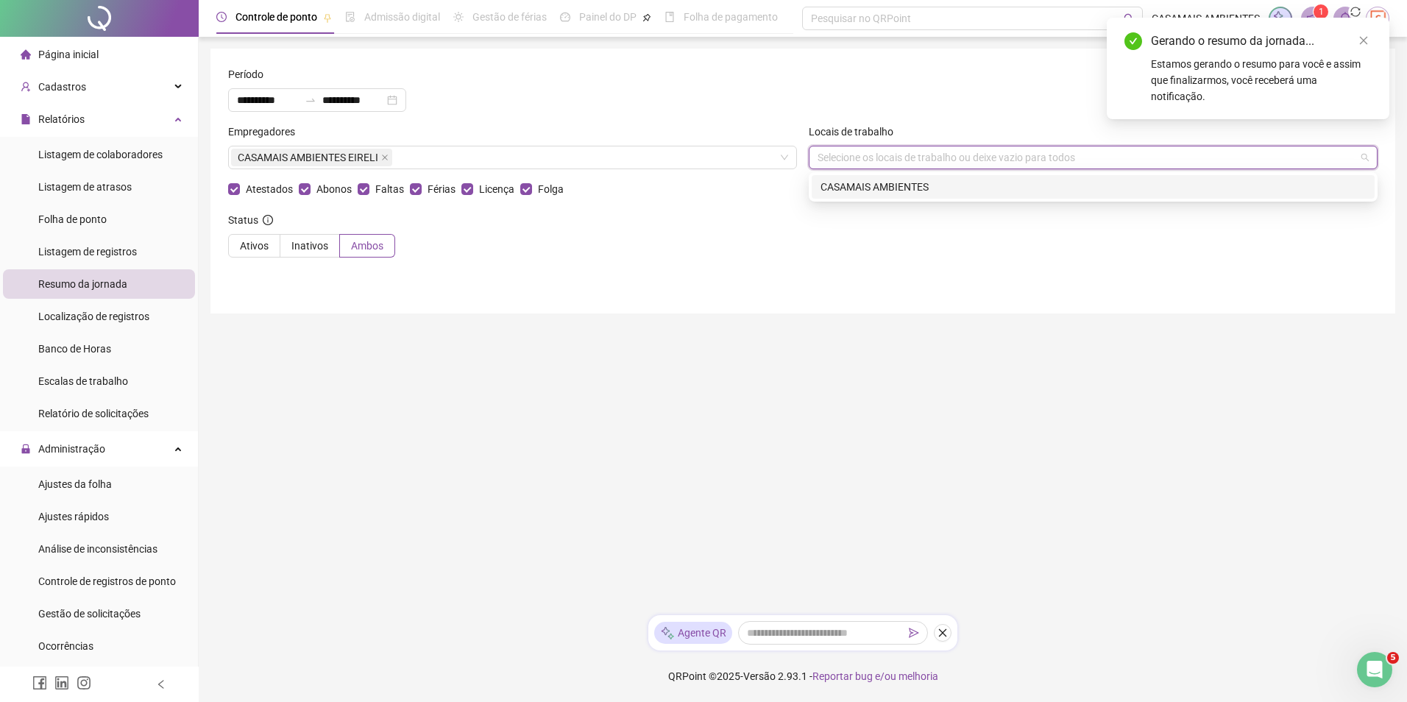
click at [958, 197] on div "CASAMAIS AMBIENTES" at bounding box center [1092, 187] width 563 height 24
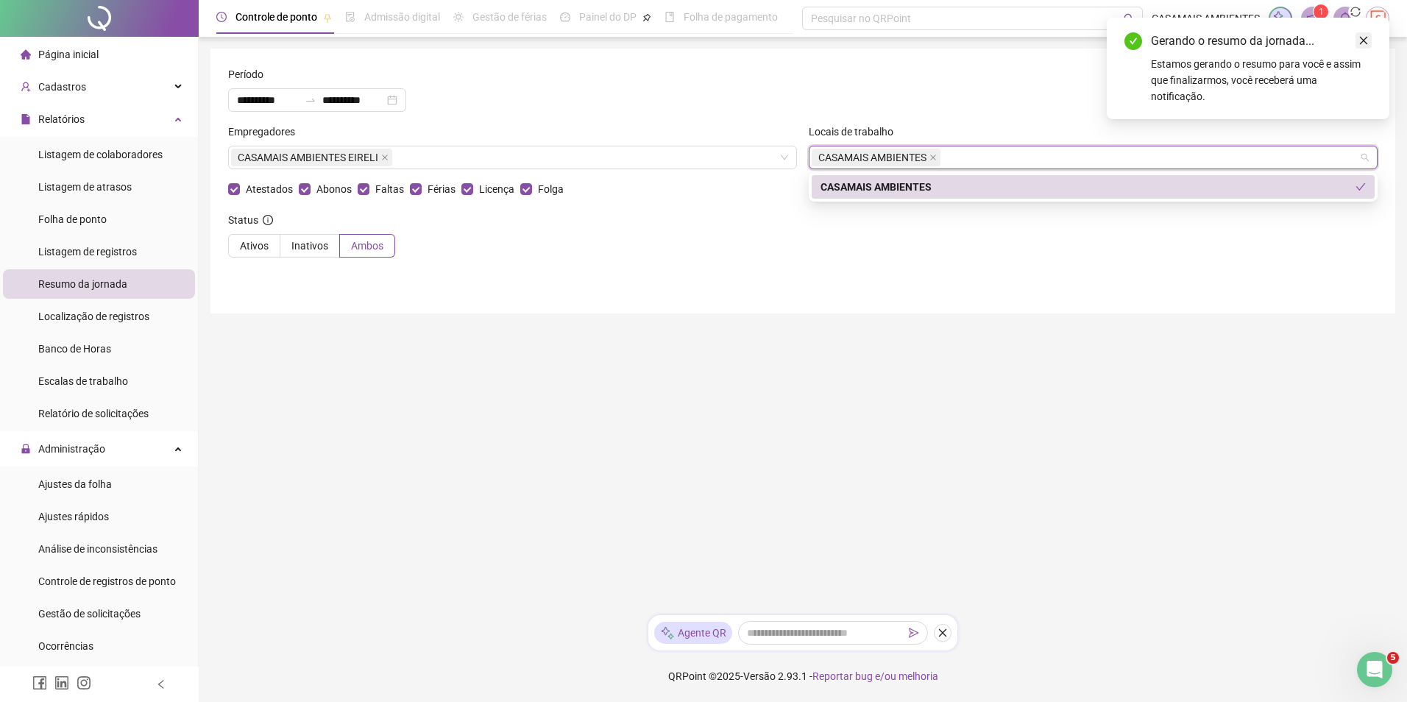
click at [1365, 43] on icon "close" at bounding box center [1363, 40] width 10 height 10
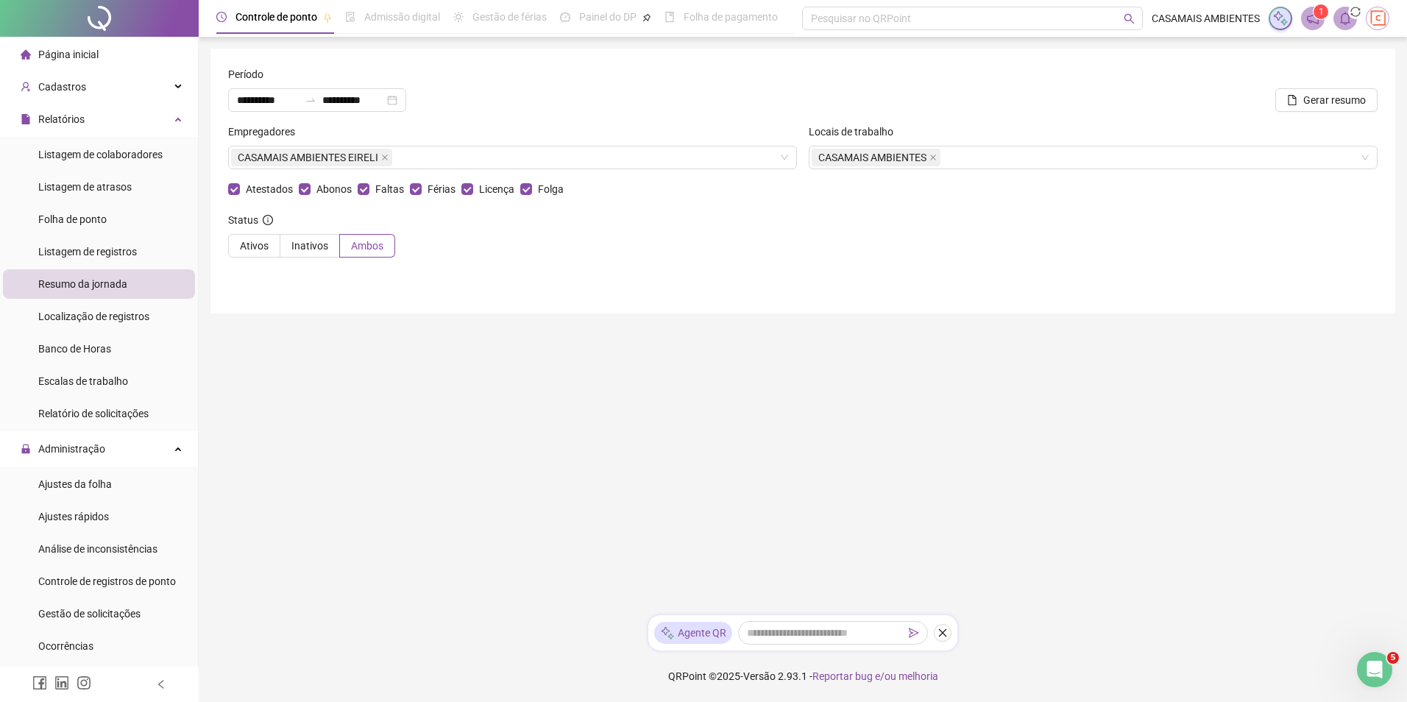
click at [1344, 9] on header "Controle de ponto Admissão digital Gestão de férias Painel do DP Folha de pagam…" at bounding box center [803, 18] width 1208 height 37
